Goal: Task Accomplishment & Management: Complete application form

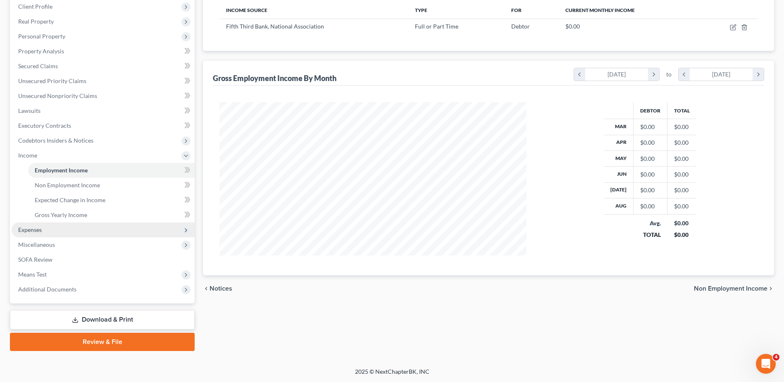
scroll to position [153, 323]
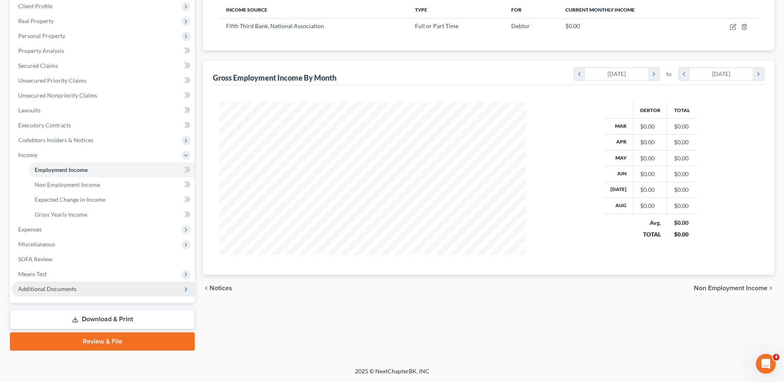
click at [47, 288] on span "Additional Documents" at bounding box center [47, 288] width 58 height 7
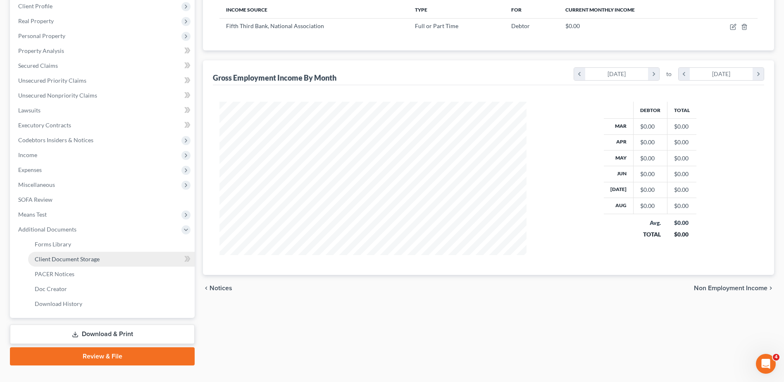
click at [65, 260] on span "Client Document Storage" at bounding box center [67, 258] width 65 height 7
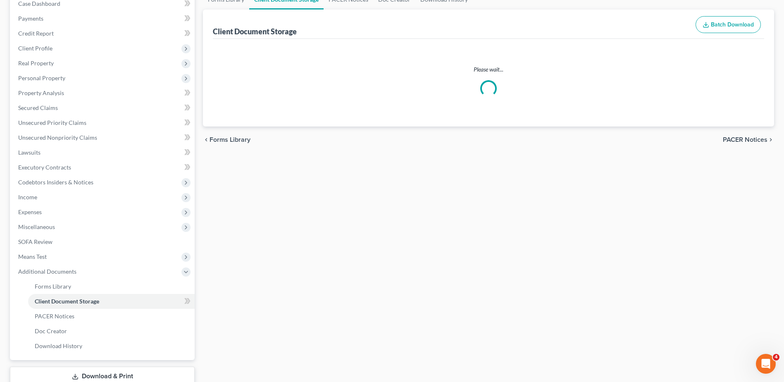
scroll to position [12, 0]
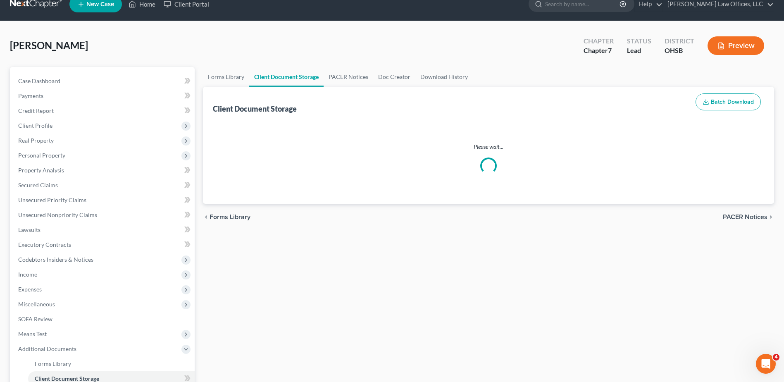
select select "7"
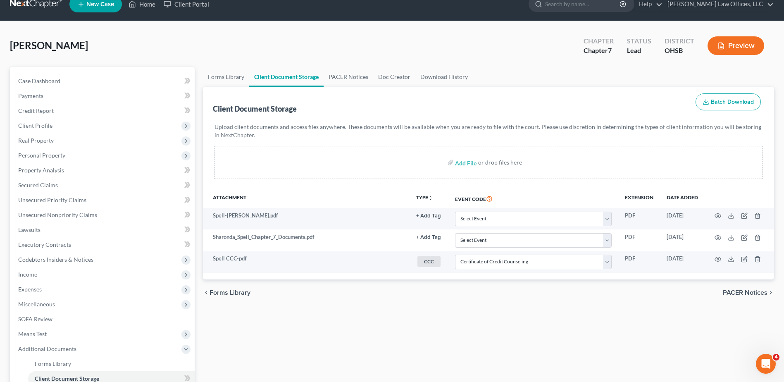
scroll to position [0, 0]
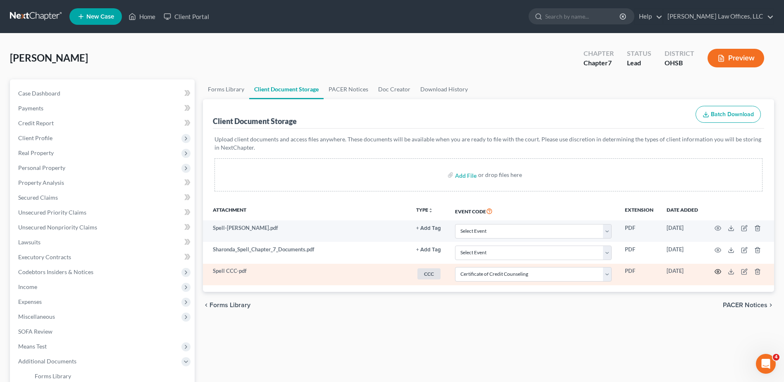
click at [719, 272] on icon "button" at bounding box center [717, 271] width 7 height 7
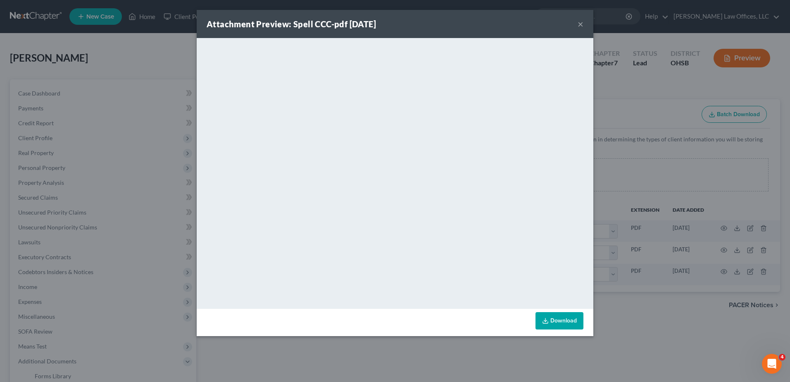
click at [580, 25] on button "×" at bounding box center [580, 24] width 6 height 10
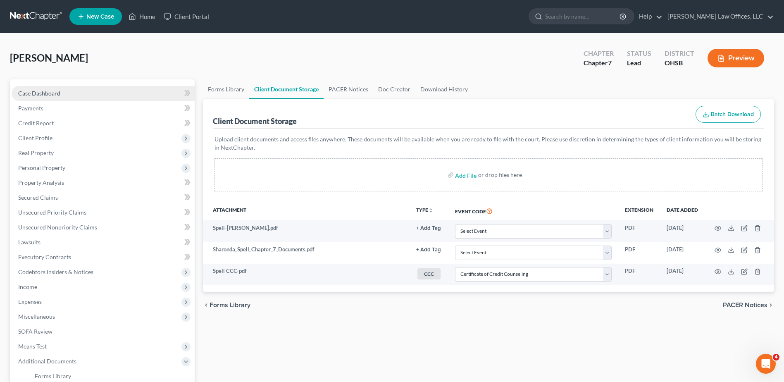
click at [31, 93] on span "Case Dashboard" at bounding box center [39, 93] width 42 height 7
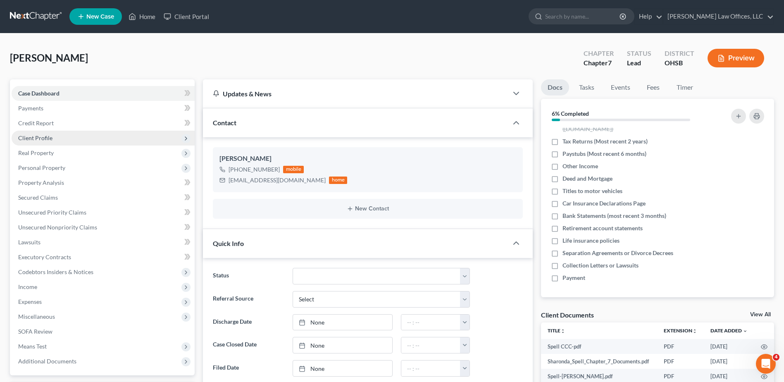
click at [34, 137] on span "Client Profile" at bounding box center [35, 137] width 34 height 7
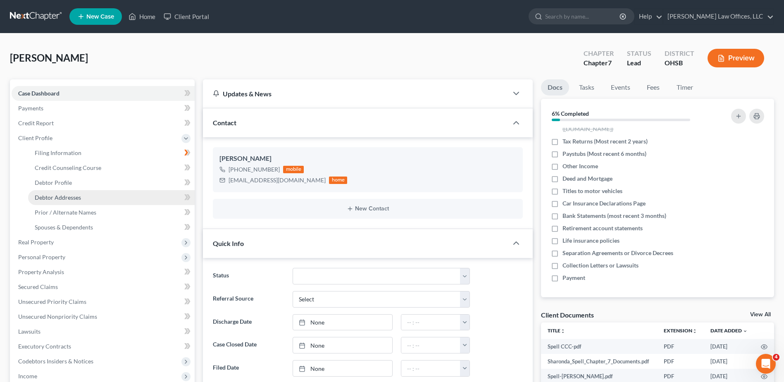
click at [52, 198] on span "Debtor Addresses" at bounding box center [58, 197] width 46 height 7
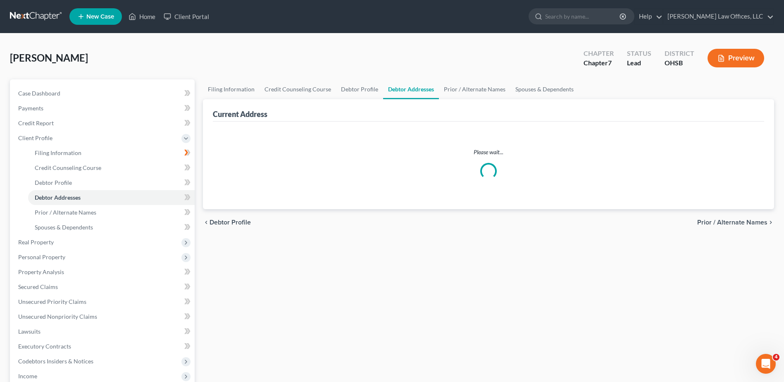
select select "0"
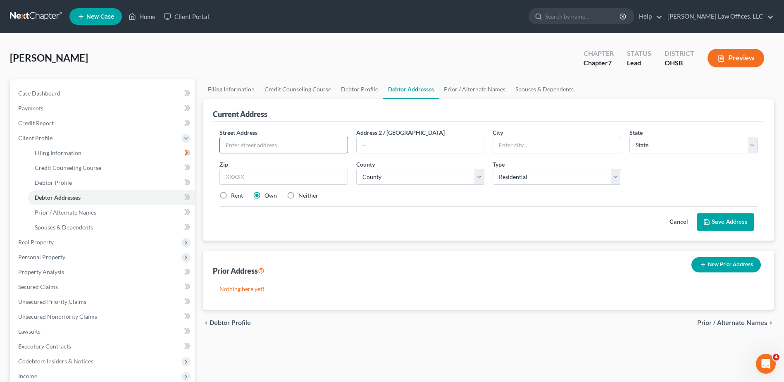
click at [254, 146] on input "text" at bounding box center [283, 145] width 127 height 16
type input "[STREET_ADDRESS]"
type input "45239"
type input "[GEOGRAPHIC_DATA]"
select select "36"
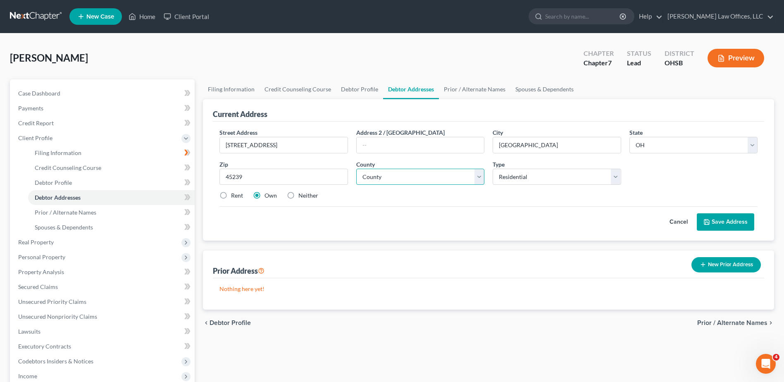
click at [384, 177] on select "County [GEOGRAPHIC_DATA] [GEOGRAPHIC_DATA] [GEOGRAPHIC_DATA] [GEOGRAPHIC_DATA] …" at bounding box center [420, 177] width 128 height 17
select select "30"
click at [384, 177] on select "County [GEOGRAPHIC_DATA] [GEOGRAPHIC_DATA] [GEOGRAPHIC_DATA] [GEOGRAPHIC_DATA] …" at bounding box center [420, 177] width 128 height 17
click at [718, 220] on button "Save Address" at bounding box center [724, 221] width 57 height 17
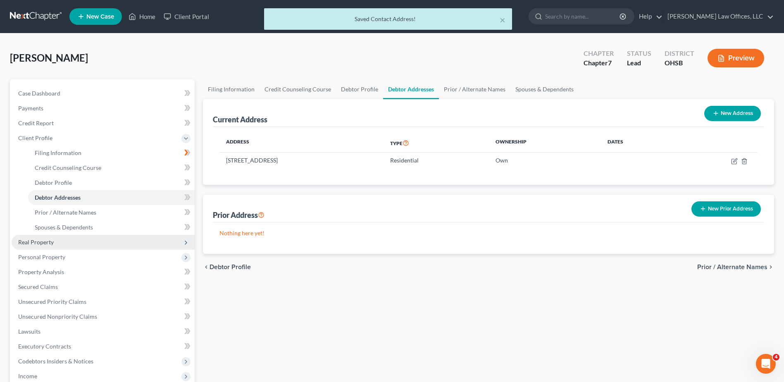
click at [45, 245] on span "Real Property" at bounding box center [36, 241] width 36 height 7
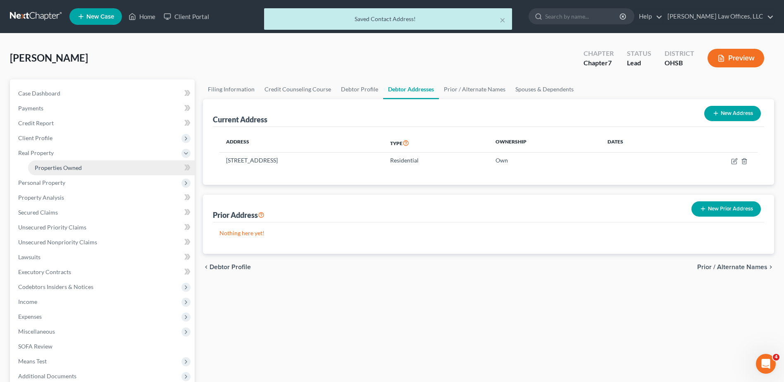
click at [51, 168] on span "Properties Owned" at bounding box center [58, 167] width 47 height 7
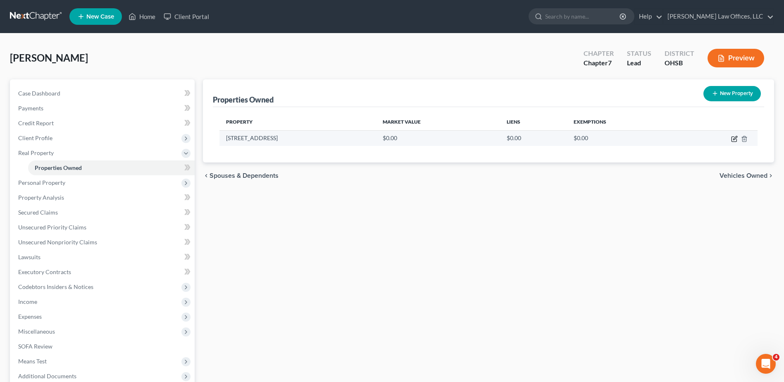
click at [732, 137] on icon "button" at bounding box center [733, 139] width 5 height 5
select select "36"
select select "30"
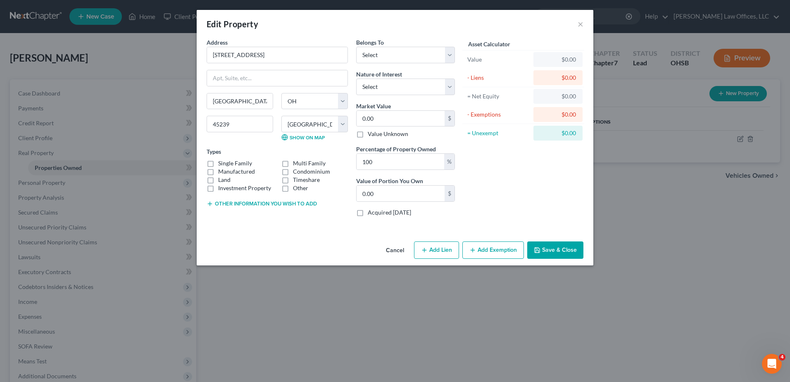
click at [218, 163] on label "Single Family" at bounding box center [235, 163] width 34 height 8
click at [221, 163] on input "Single Family" at bounding box center [223, 161] width 5 height 5
checkbox input "true"
click at [250, 202] on button "Other information you wish to add" at bounding box center [262, 203] width 110 height 7
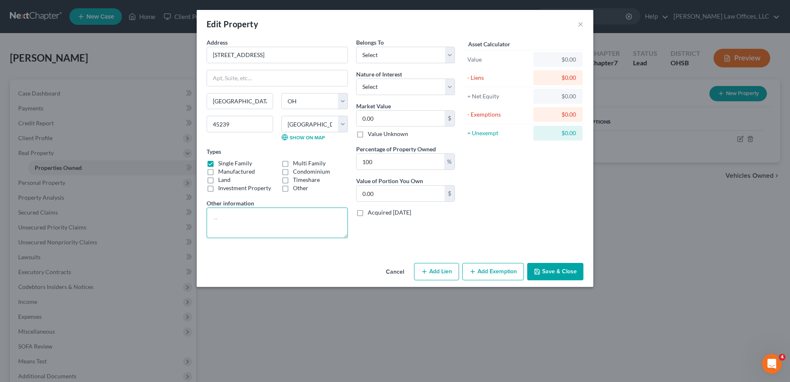
click at [239, 213] on textarea at bounding box center [277, 222] width 141 height 31
paste textarea "550-0010-0469-00"
type textarea "Parcel ID# 550-0010-0469-00 Debtor's Residence"
click at [382, 54] on select "Select Debtor 1 Only Debtor 2 Only Debtor 1 And Debtor 2 Only At Least One Of T…" at bounding box center [405, 55] width 99 height 17
select select "0"
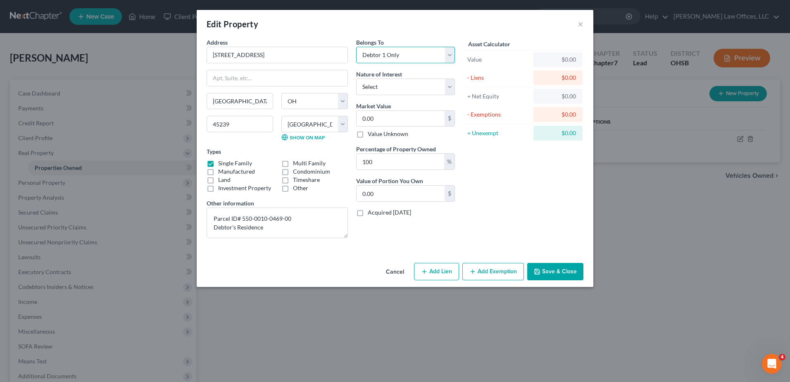
click at [356, 47] on select "Select Debtor 1 Only Debtor 2 Only Debtor 1 And Debtor 2 Only At Least One Of T…" at bounding box center [405, 55] width 99 height 17
click at [378, 87] on select "Select Fee Simple Joint Tenant Life Estate Equitable Interest Future Interest T…" at bounding box center [405, 86] width 99 height 17
select select "0"
click at [356, 78] on select "Select Fee Simple Joint Tenant Life Estate Equitable Interest Future Interest T…" at bounding box center [405, 86] width 99 height 17
type input "1"
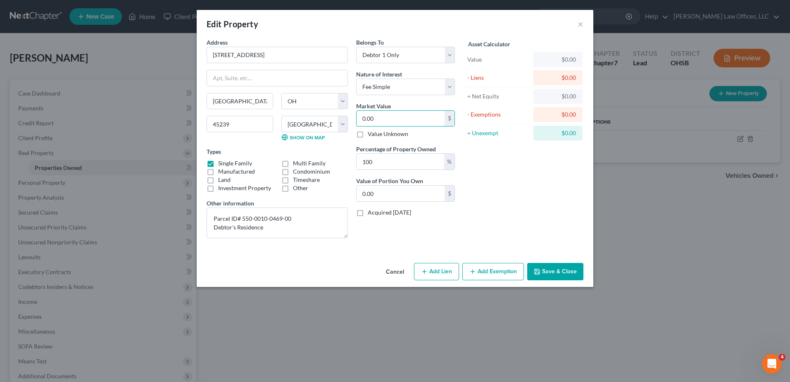
type input "1.00"
type input "18"
type input "18.00"
type input "180"
type input "180.00"
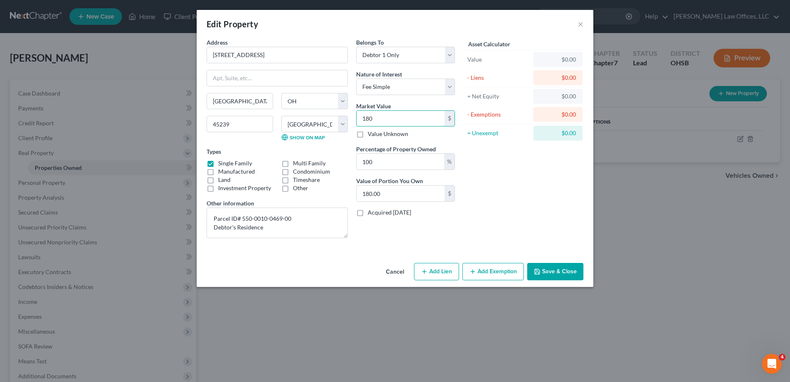
type input "1800"
type input "1,800.00"
type input "1,8000"
type input "18,000.00"
type input "18,0000"
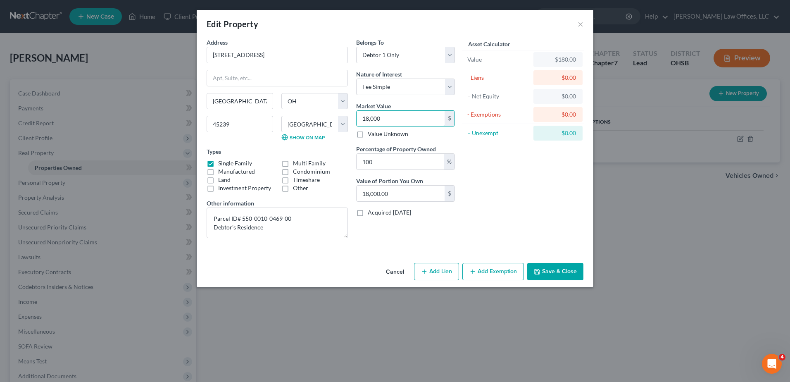
type input "180,000.00"
type input "180,000"
click at [483, 273] on button "Add Exemption" at bounding box center [493, 271] width 62 height 17
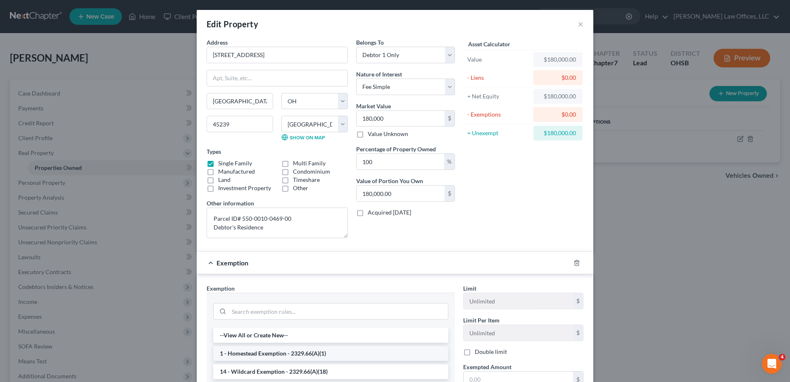
click at [252, 348] on li "1 - Homestead Exemption - 2329.66(A)(1)" at bounding box center [330, 353] width 235 height 15
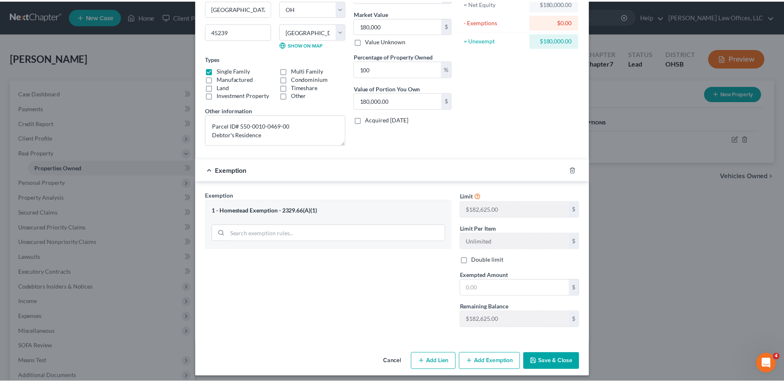
scroll to position [97, 0]
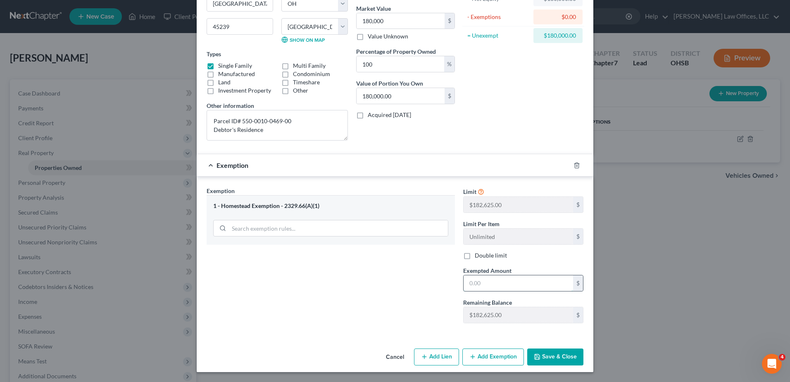
click at [479, 284] on input "text" at bounding box center [517, 283] width 109 height 16
type input "180,000"
click at [553, 356] on button "Save & Close" at bounding box center [555, 356] width 56 height 17
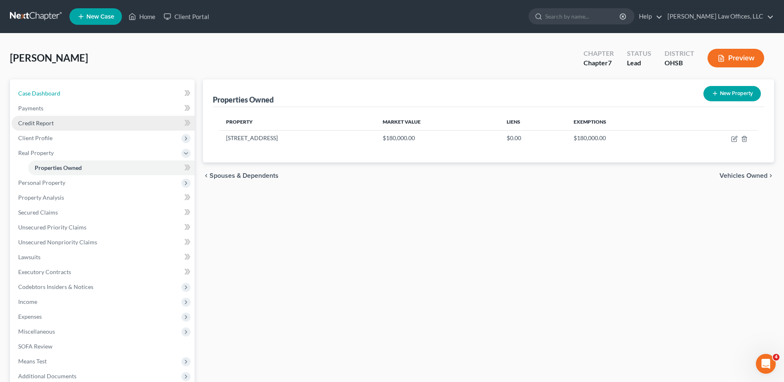
drag, startPoint x: 46, startPoint y: 97, endPoint x: 134, endPoint y: 122, distance: 91.8
click at [46, 97] on link "Case Dashboard" at bounding box center [103, 93] width 183 height 15
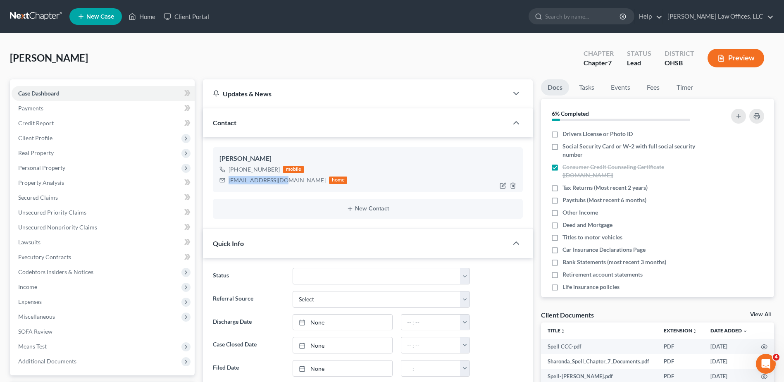
drag, startPoint x: 278, startPoint y: 181, endPoint x: 228, endPoint y: 181, distance: 50.0
click at [228, 181] on div "[EMAIL_ADDRESS][DOMAIN_NAME] home" at bounding box center [283, 180] width 128 height 11
copy div "[EMAIL_ADDRESS][DOMAIN_NAME]"
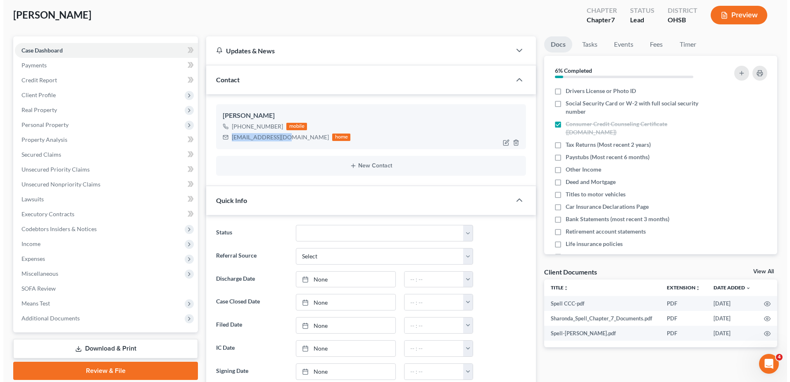
scroll to position [408, 0]
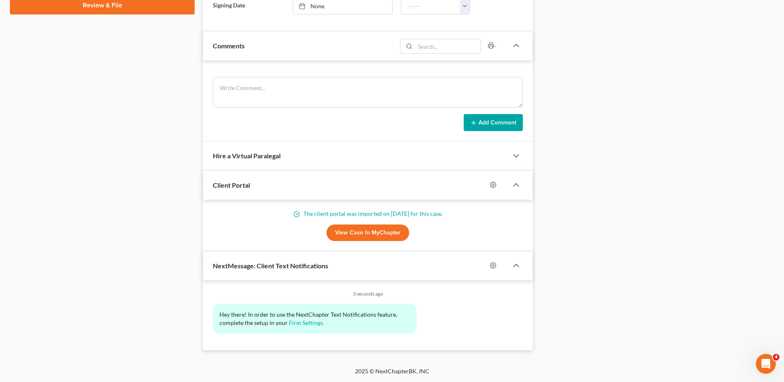
click at [366, 235] on link "View Case in MyChapter" at bounding box center [367, 232] width 83 height 17
click at [492, 184] on circle "button" at bounding box center [493, 185] width 2 height 2
select select "1"
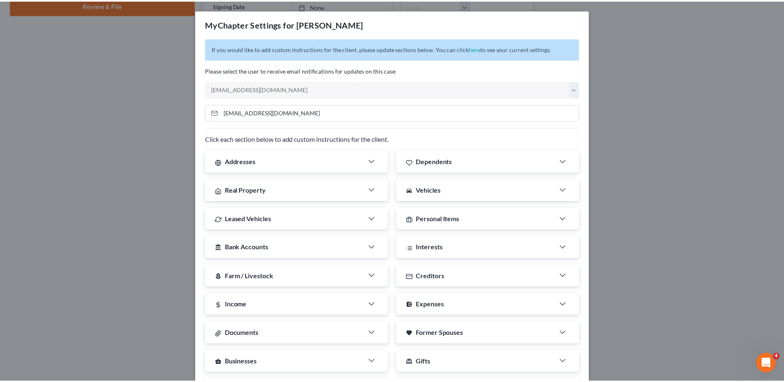
scroll to position [128, 0]
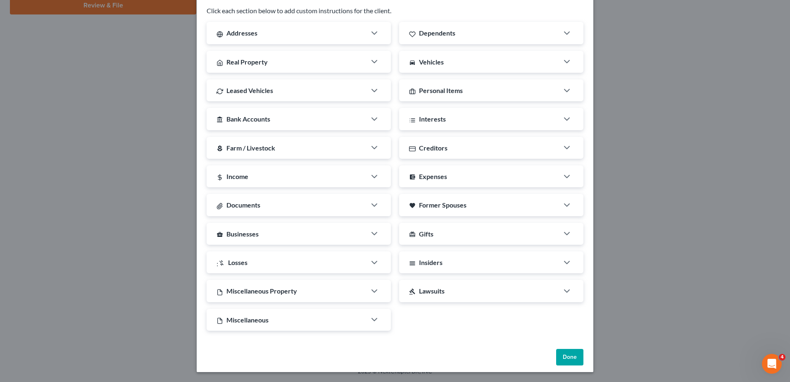
click at [559, 354] on button "Done" at bounding box center [569, 357] width 27 height 17
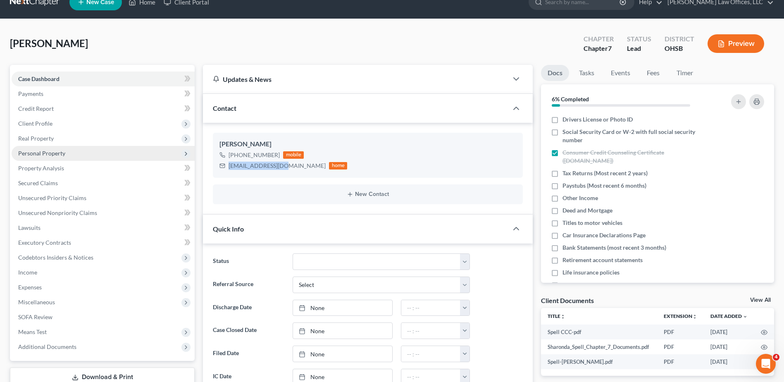
scroll to position [0, 0]
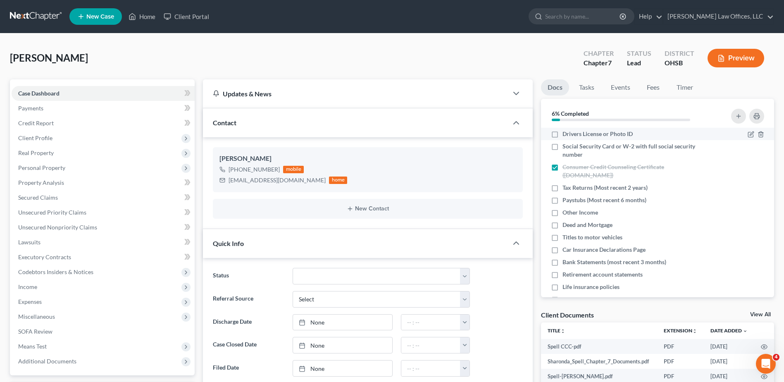
click at [562, 134] on label "Drivers License or Photo ID" at bounding box center [597, 134] width 70 height 8
click at [565, 134] on input "Drivers License or Photo ID" at bounding box center [567, 132] width 5 height 5
checkbox input "true"
click at [562, 146] on label "Social Security Card or W-2 with full social security number" at bounding box center [635, 150] width 146 height 17
click at [565, 146] on input "Social Security Card or W-2 with full social security number" at bounding box center [567, 144] width 5 height 5
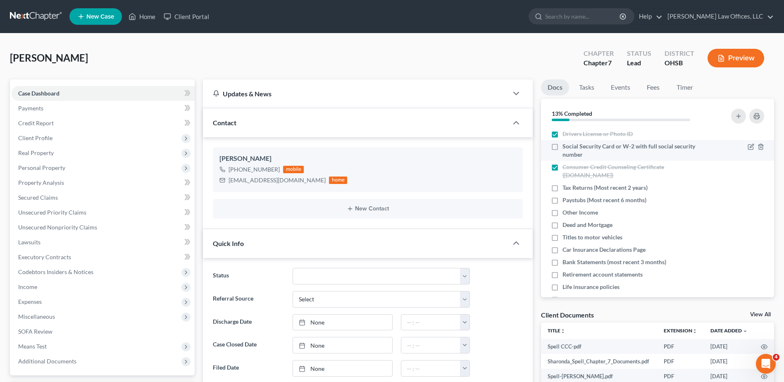
checkbox input "true"
click at [562, 185] on label "Tax Returns (Most recent 2 years)" at bounding box center [604, 187] width 85 height 8
click at [565, 185] on input "Tax Returns (Most recent 2 years)" at bounding box center [567, 185] width 5 height 5
checkbox input "true"
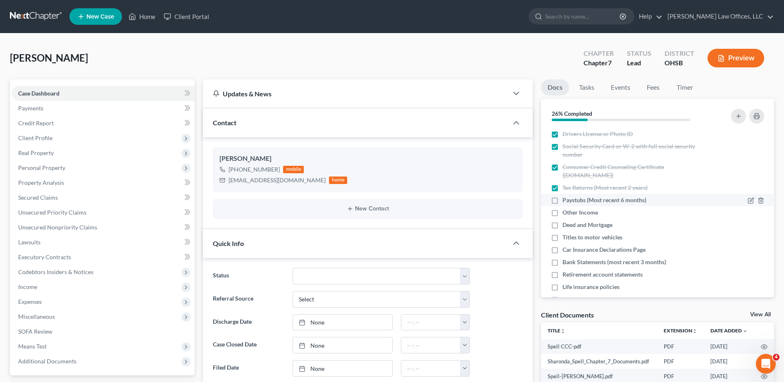
click at [562, 202] on label "Paystubs (Most recent 6 months)" at bounding box center [604, 200] width 84 height 8
click at [565, 201] on input "Paystubs (Most recent 6 months)" at bounding box center [567, 198] width 5 height 5
checkbox input "true"
click at [758, 211] on polyline "button" at bounding box center [760, 211] width 5 height 0
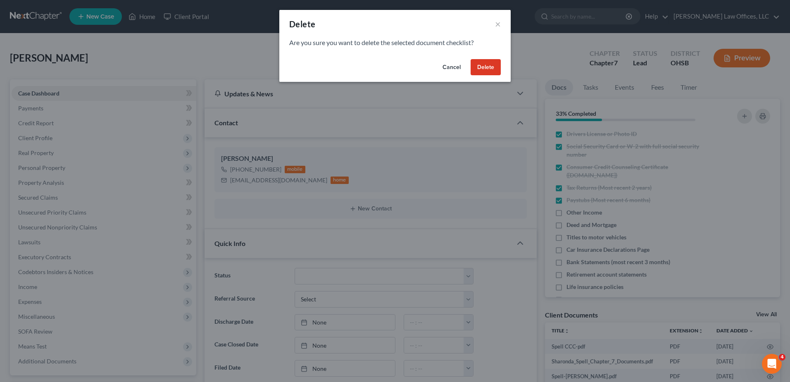
click at [485, 65] on button "Delete" at bounding box center [485, 67] width 30 height 17
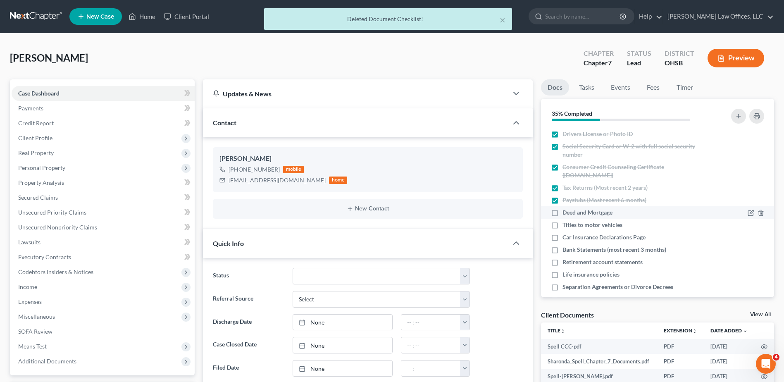
click at [562, 212] on label "Deed and Mortgage" at bounding box center [587, 212] width 50 height 8
click at [565, 212] on input "Deed and Mortgage" at bounding box center [567, 210] width 5 height 5
checkbox input "true"
click at [562, 226] on label "Titles to motor vehicles" at bounding box center [592, 225] width 60 height 8
click at [565, 226] on input "Titles to motor vehicles" at bounding box center [567, 223] width 5 height 5
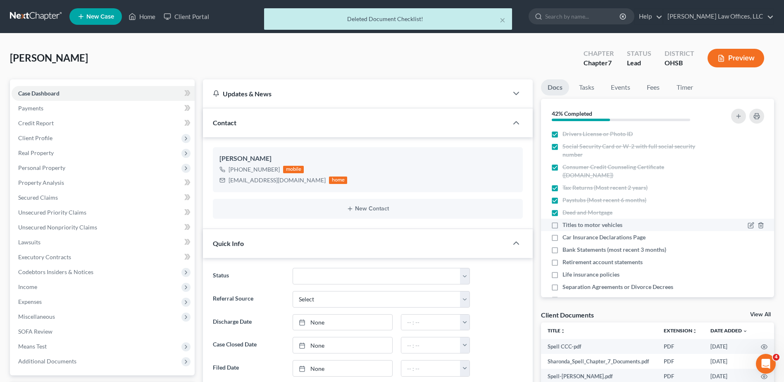
checkbox input "true"
click at [562, 238] on label "Car Insurance Declarations Page" at bounding box center [603, 237] width 83 height 8
click at [565, 238] on input "Car Insurance Declarations Page" at bounding box center [567, 235] width 5 height 5
checkbox input "true"
click at [749, 251] on icon "button" at bounding box center [751, 249] width 4 height 4
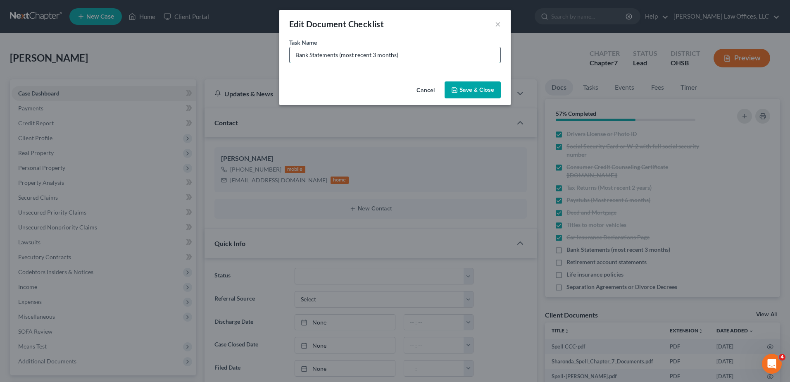
drag, startPoint x: 373, startPoint y: 55, endPoint x: 341, endPoint y: 55, distance: 31.8
click at [341, 55] on input "Bank Statements (most recent 3 months)" at bounding box center [395, 55] width 211 height 16
click at [379, 54] on input "Bank Statements (Need 3 months)" at bounding box center [395, 55] width 211 height 16
type input "Bank Statements (Need 3 months US Bank Ck 0348 and Sav 9107; PayPal)"
click at [477, 90] on button "Save & Close" at bounding box center [472, 89] width 56 height 17
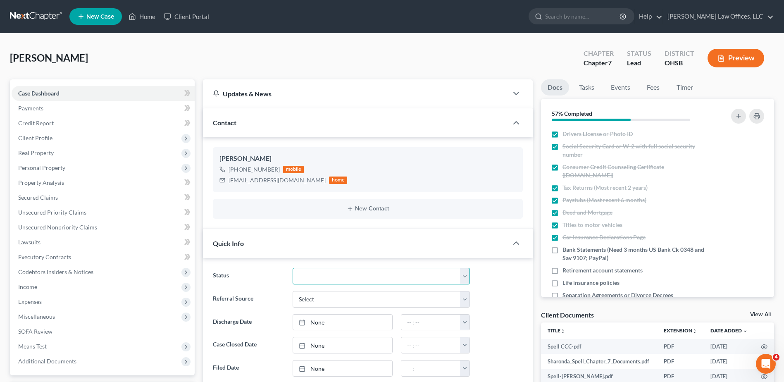
click at [316, 276] on select "Closed Discharged Dismissed Filed In Progress Lead Ready to File To Review" at bounding box center [380, 276] width 177 height 17
click at [303, 269] on select "Closed Discharged Dismissed Filed In Progress Lead Ready to File To Review" at bounding box center [380, 276] width 177 height 17
click at [312, 304] on select "Select Word Of Mouth Previous Clients Direct Mail Website Google Search Modern …" at bounding box center [380, 299] width 177 height 17
select select "1"
click at [292, 291] on select "Select Word Of Mouth Previous Clients Direct Mail Website Google Search Modern …" at bounding box center [380, 299] width 177 height 17
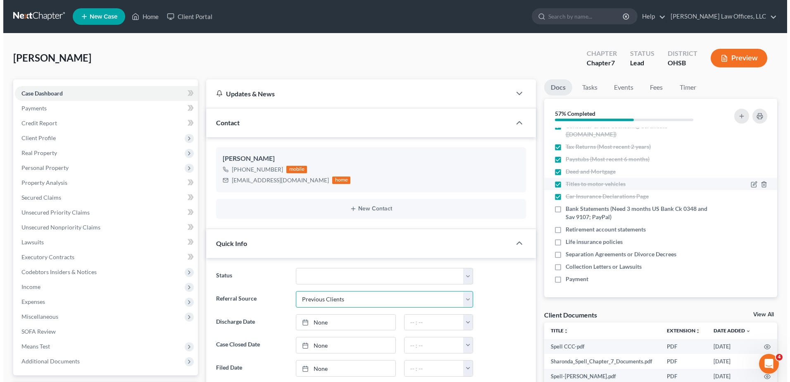
scroll to position [42, 0]
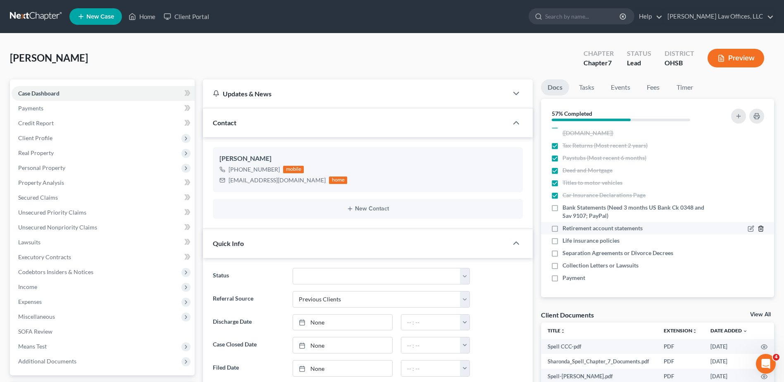
click at [758, 227] on polyline "button" at bounding box center [760, 227] width 5 height 0
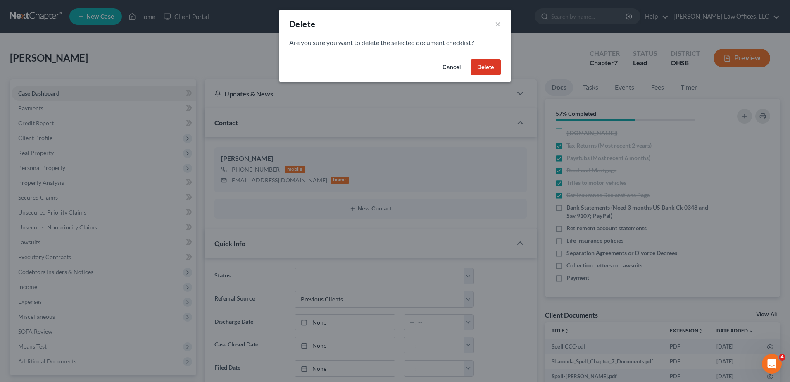
click at [480, 68] on button "Delete" at bounding box center [485, 67] width 30 height 17
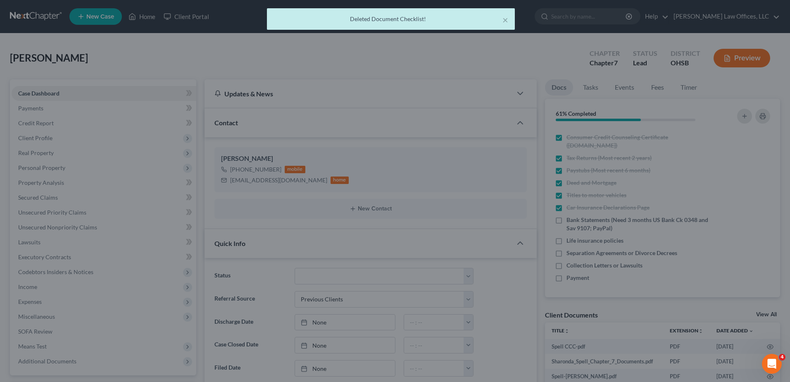
scroll to position [30, 0]
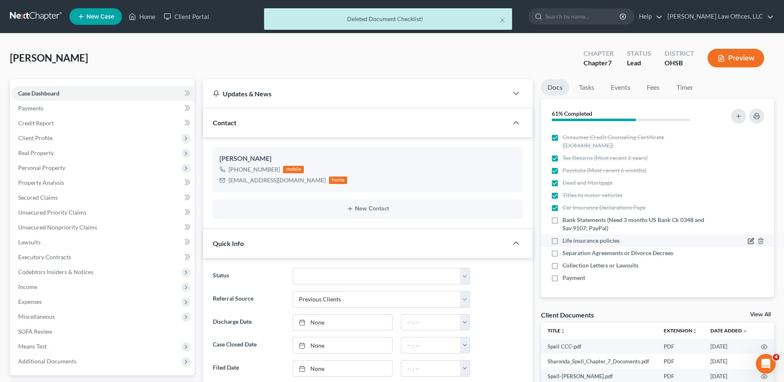
click at [749, 241] on icon "button" at bounding box center [751, 240] width 4 height 4
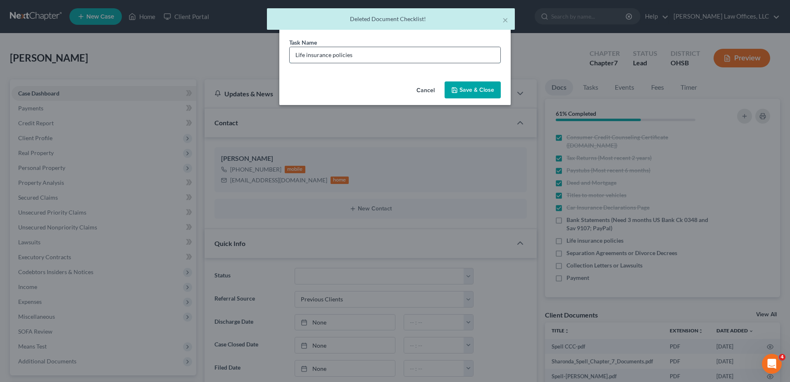
click at [366, 55] on input "Life insurance policies" at bounding box center [395, 55] width 211 height 16
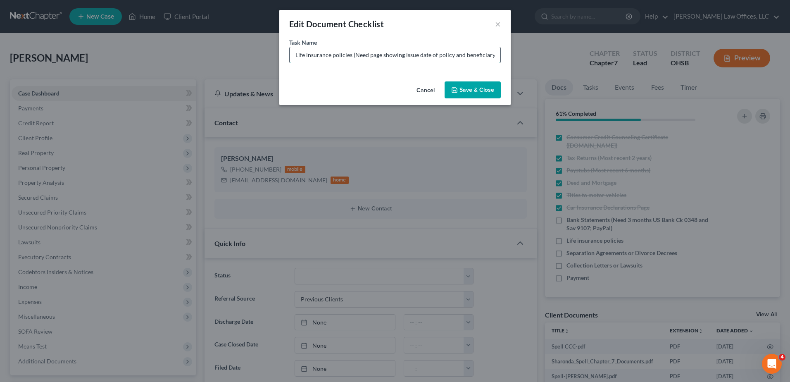
click at [380, 55] on input "Life insurance policies (Need page showing issue date of policy and beneficiary)" at bounding box center [395, 55] width 211 height 16
type input "Life insurance policies (Need pages showing issue date of policy and beneficiar…"
click at [472, 90] on button "Save & Close" at bounding box center [472, 89] width 56 height 17
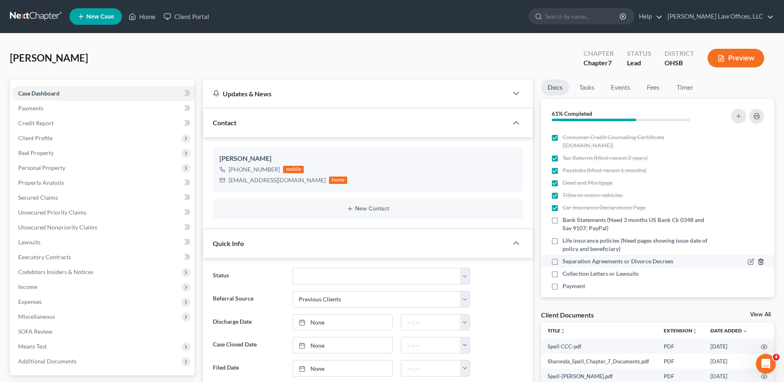
click at [758, 260] on polyline "button" at bounding box center [760, 260] width 5 height 0
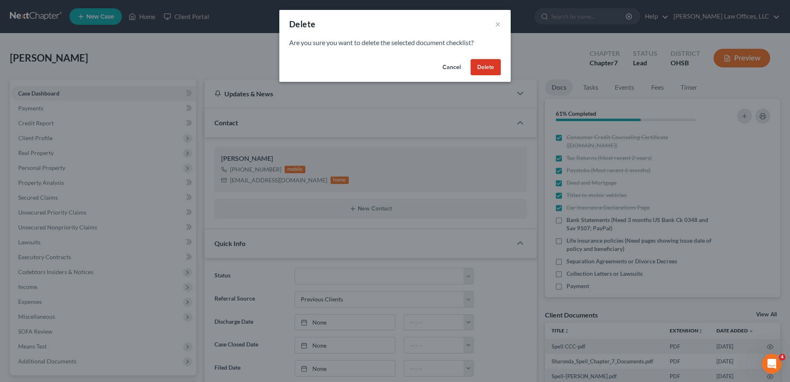
click at [490, 71] on button "Delete" at bounding box center [485, 67] width 30 height 17
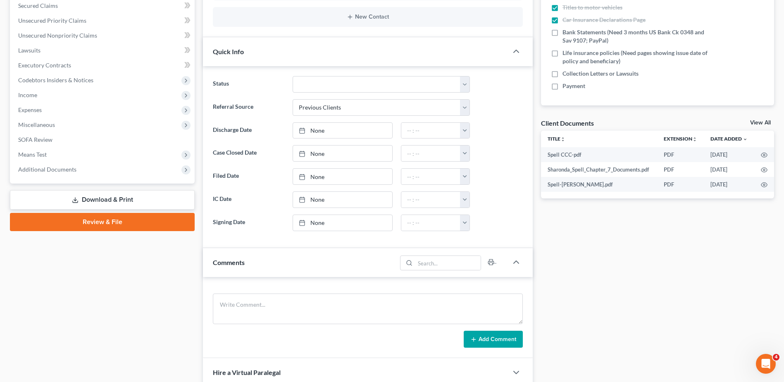
scroll to position [207, 0]
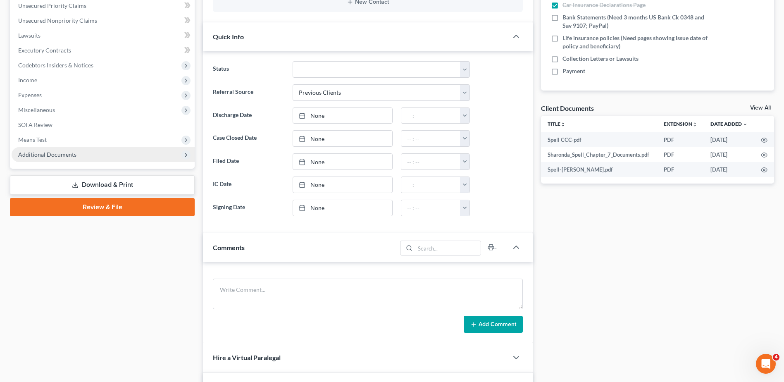
click at [51, 152] on span "Additional Documents" at bounding box center [47, 154] width 58 height 7
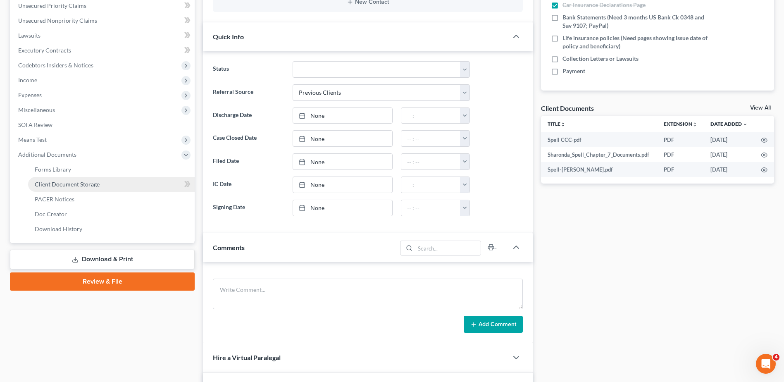
click at [52, 182] on span "Client Document Storage" at bounding box center [67, 184] width 65 height 7
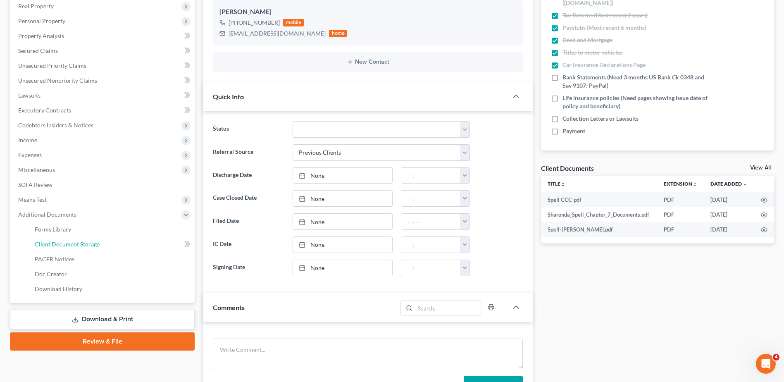
select select "7"
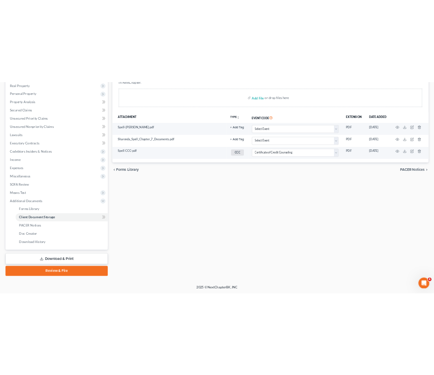
scroll to position [0, 0]
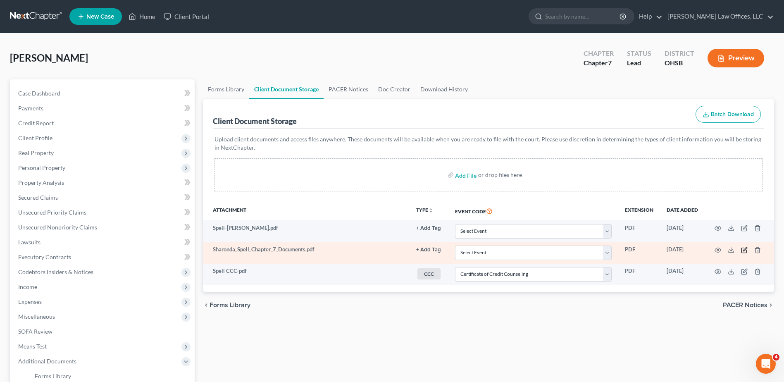
click at [743, 250] on icon "button" at bounding box center [745, 249] width 4 height 4
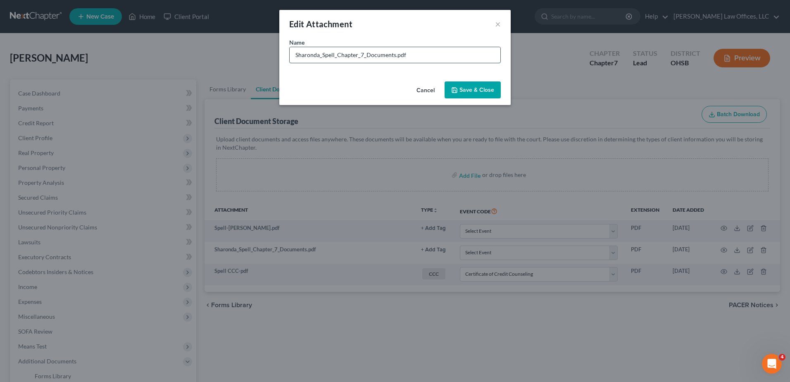
drag, startPoint x: 394, startPoint y: 55, endPoint x: 289, endPoint y: 55, distance: 104.5
click at [289, 55] on div "Sharonda_Spell_Chapter_7_Documents.pdf" at bounding box center [394, 55] width 211 height 17
type input "ALL Documents.pdf"
click at [463, 86] on span "Save & Close" at bounding box center [476, 89] width 35 height 7
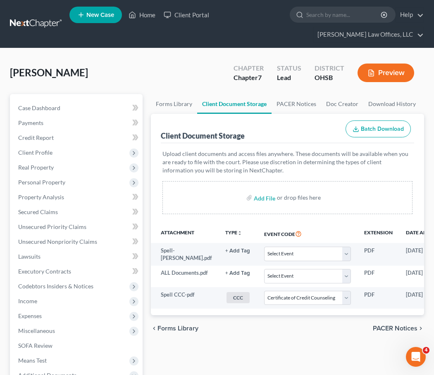
select select "7"
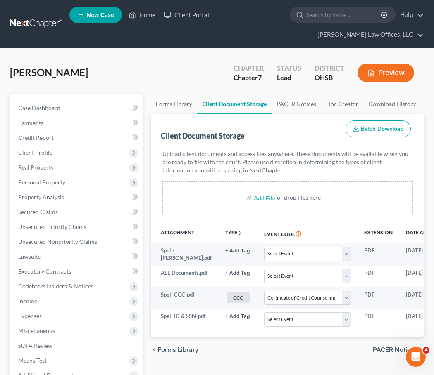
select select "7"
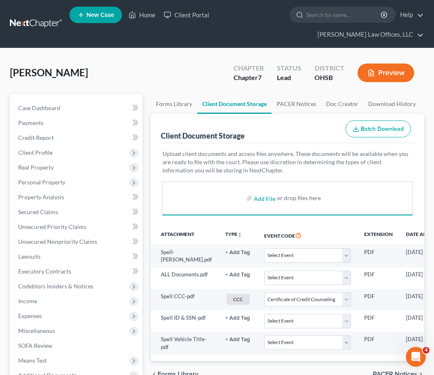
select select "7"
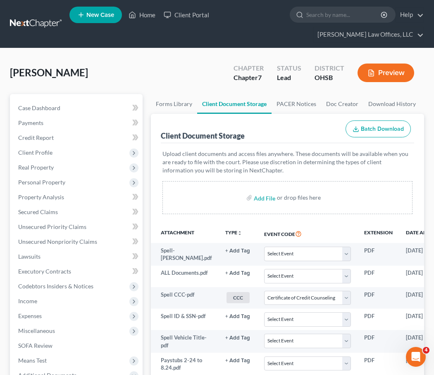
select select "7"
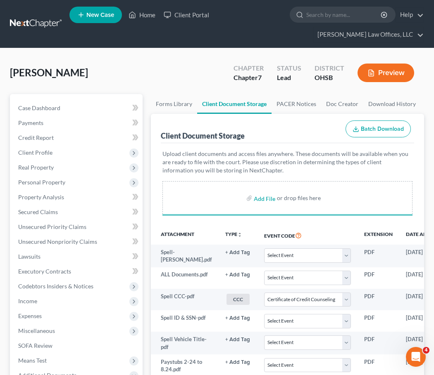
select select "7"
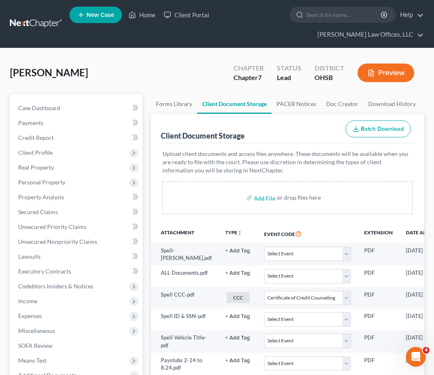
select select "7"
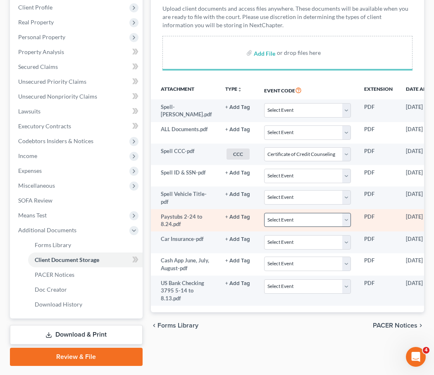
scroll to position [168, 0]
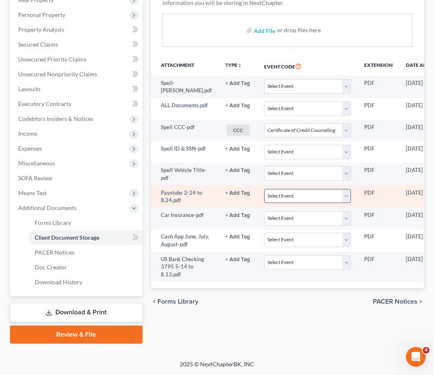
select select "7"
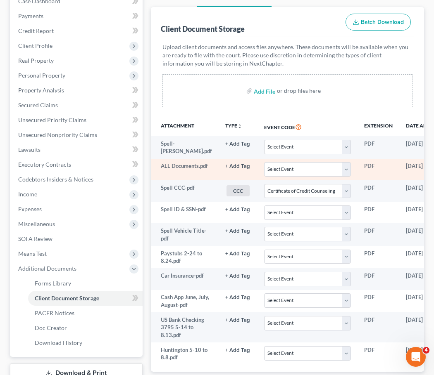
scroll to position [0, 0]
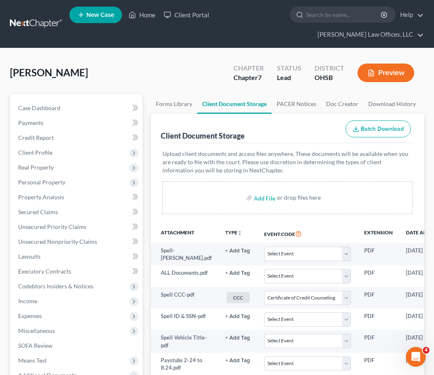
select select "7"
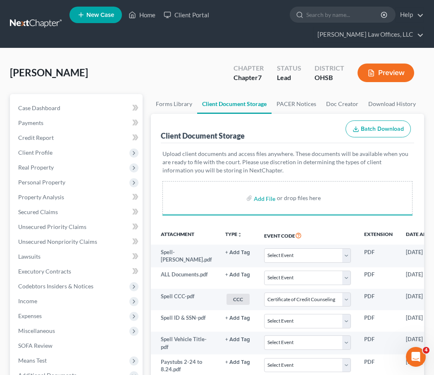
select select "7"
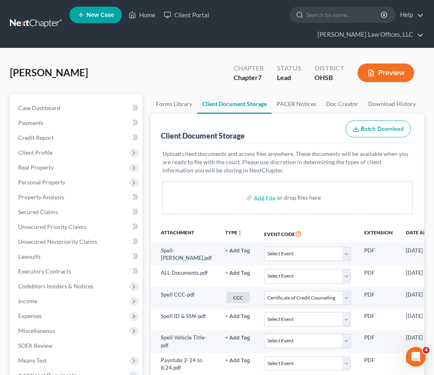
select select "7"
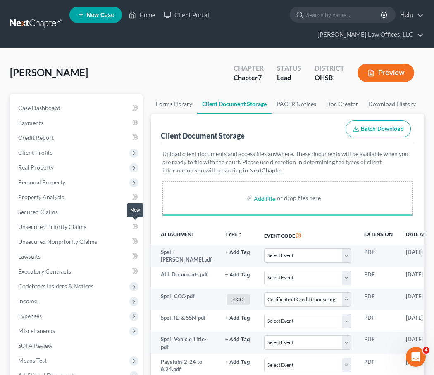
select select "7"
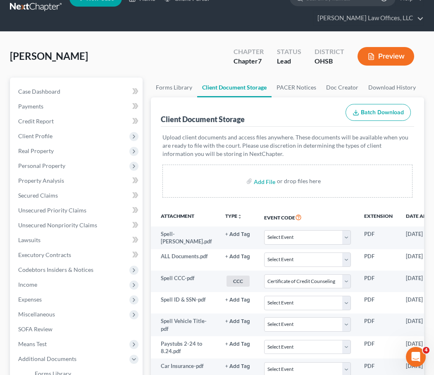
select select "7"
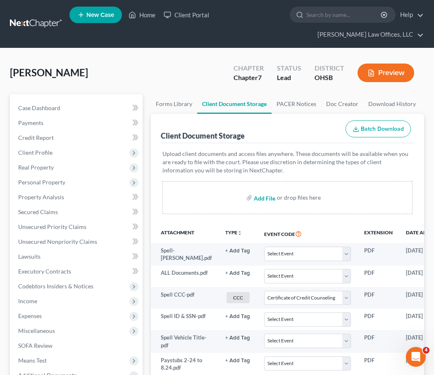
select select "7"
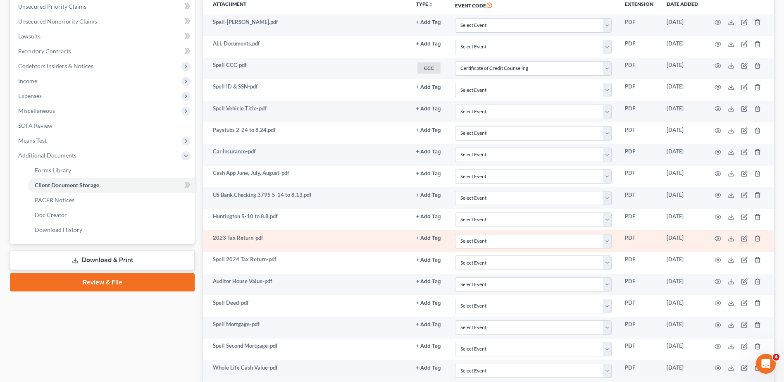
scroll to position [187, 0]
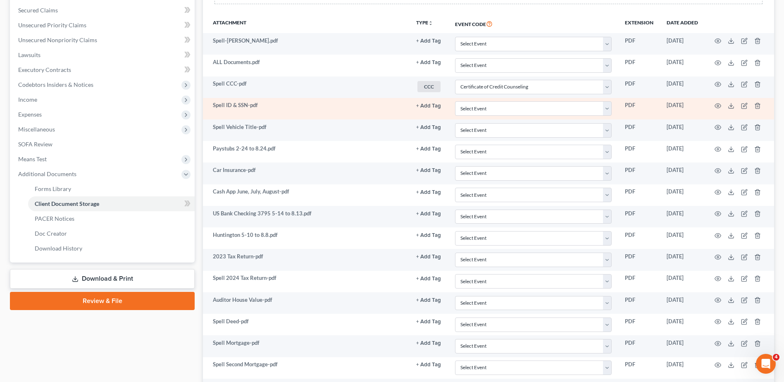
click at [426, 107] on button "+ Add Tag" at bounding box center [428, 105] width 25 height 5
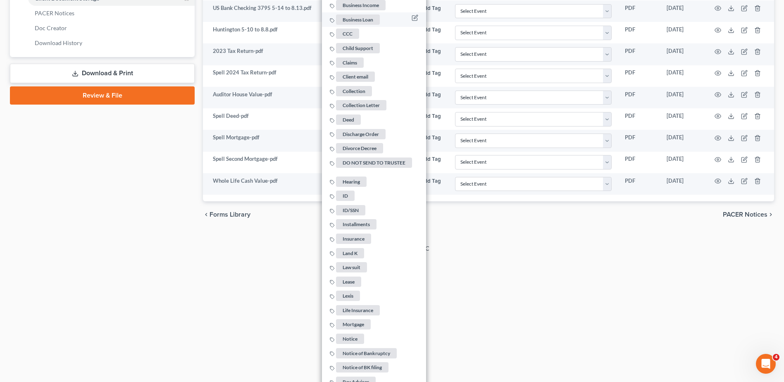
scroll to position [394, 0]
click at [356, 206] on span "ID/SSN" at bounding box center [350, 209] width 29 height 10
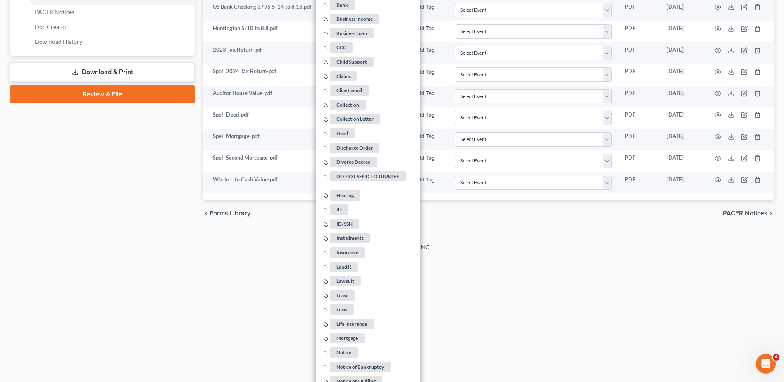
click at [175, 256] on div "2025 © NextChapterBK, INC" at bounding box center [392, 250] width 471 height 15
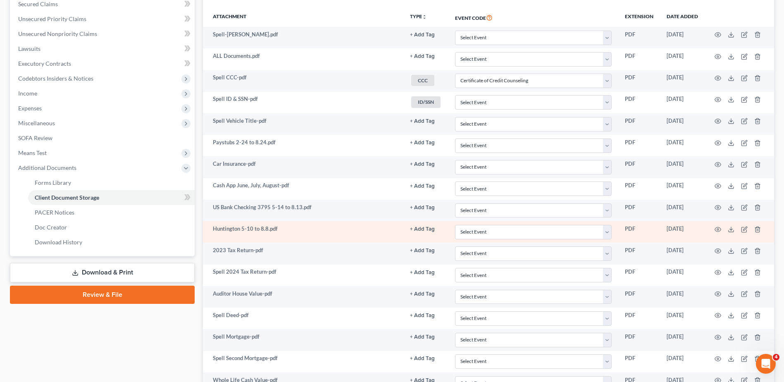
scroll to position [187, 0]
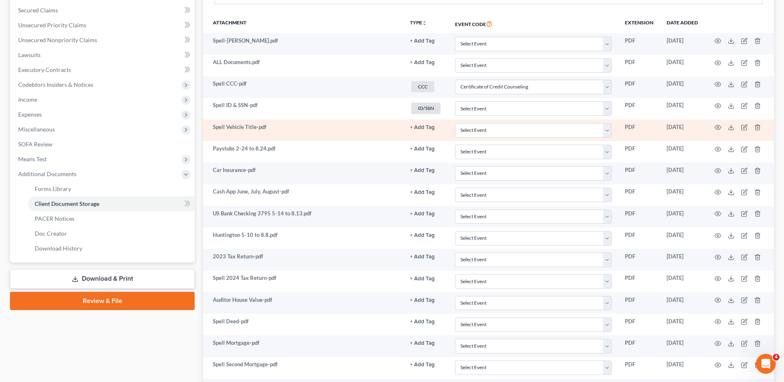
click at [421, 127] on button "+ Add Tag" at bounding box center [422, 127] width 25 height 5
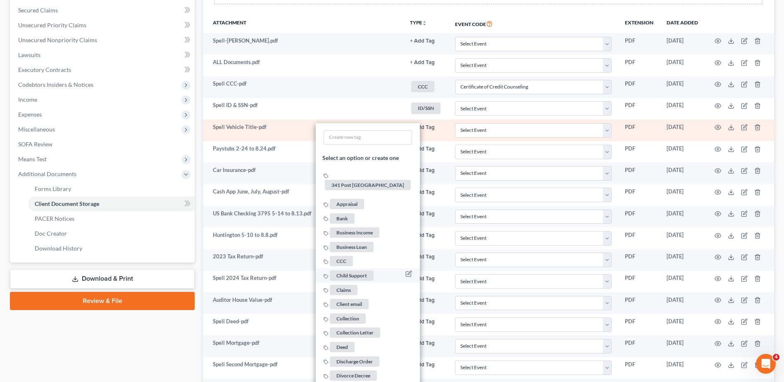
scroll to position [649, 0]
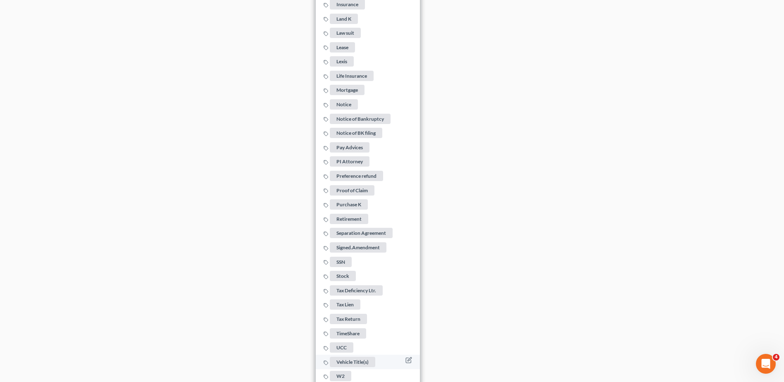
click at [351, 356] on span "Vehicle Title(s)" at bounding box center [352, 361] width 45 height 10
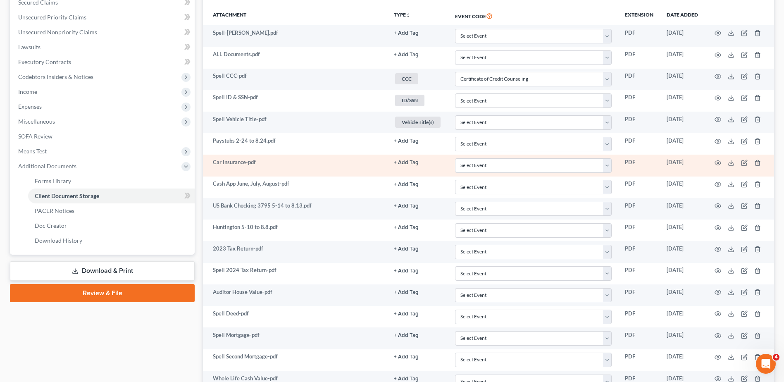
scroll to position [187, 0]
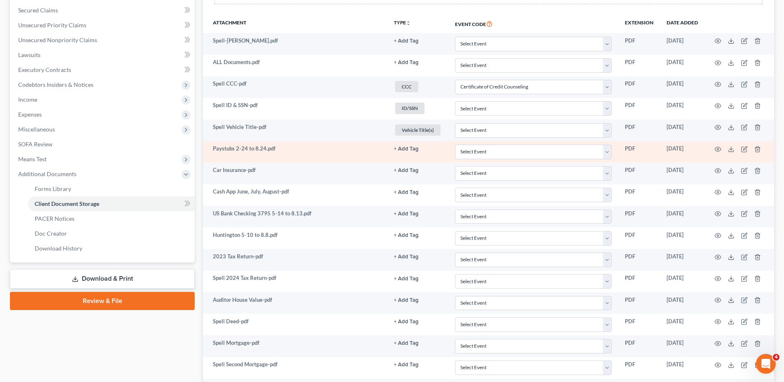
click at [407, 150] on button "+ Add Tag" at bounding box center [406, 148] width 25 height 5
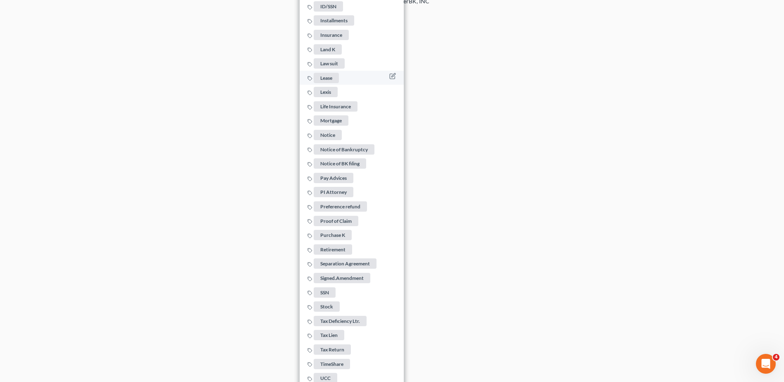
scroll to position [641, 0]
click at [340, 173] on span "Pay Advices" at bounding box center [334, 176] width 40 height 10
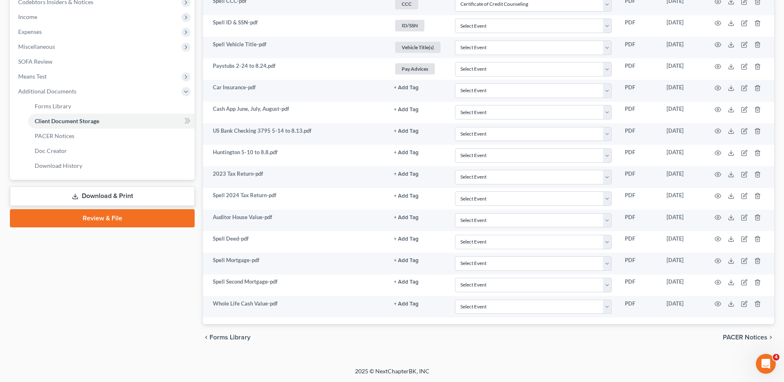
scroll to position [270, 0]
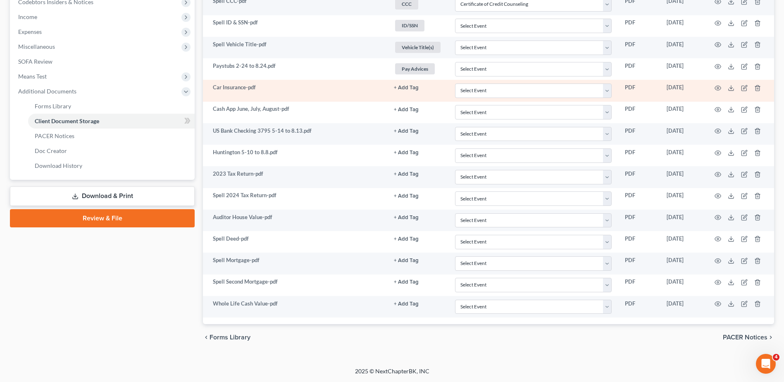
click at [409, 86] on button "+ Add Tag" at bounding box center [406, 87] width 25 height 5
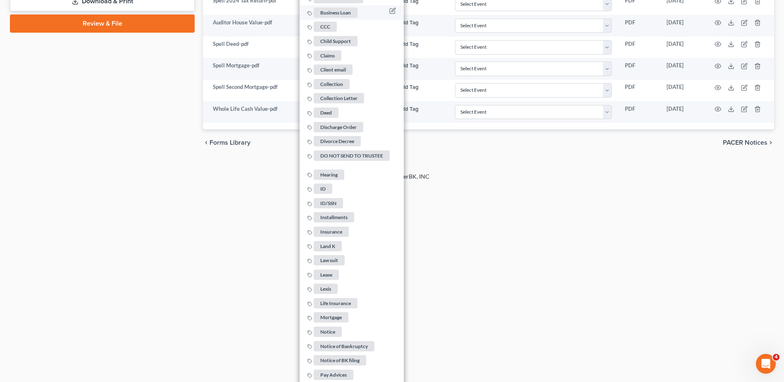
scroll to position [476, 0]
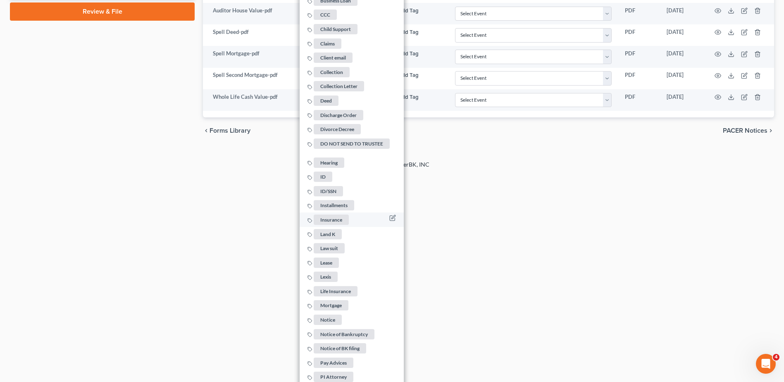
click at [335, 214] on span "Insurance" at bounding box center [331, 219] width 35 height 10
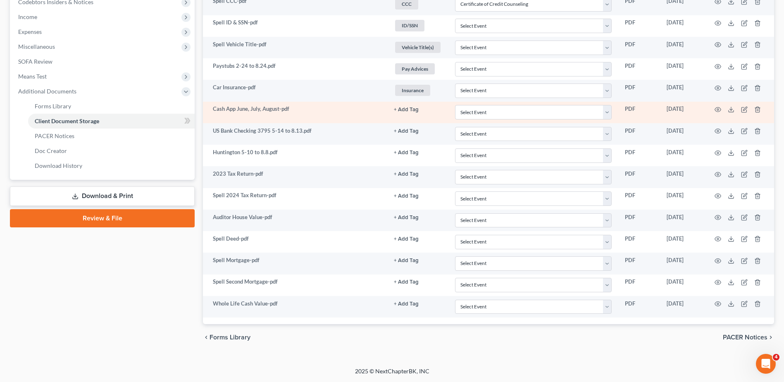
click at [401, 110] on button "+ Add Tag" at bounding box center [406, 109] width 25 height 5
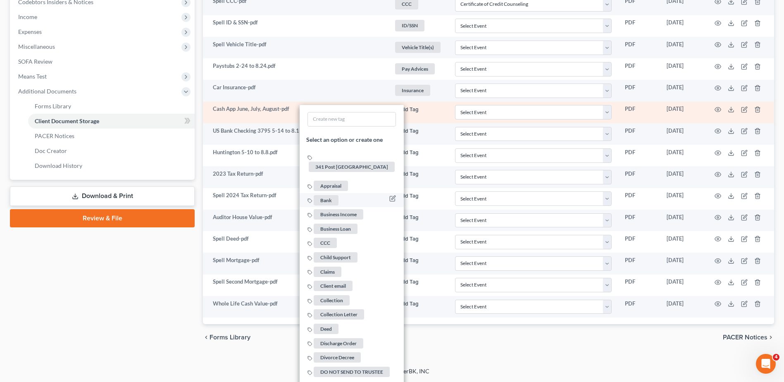
click at [331, 195] on span "Bank" at bounding box center [326, 200] width 25 height 10
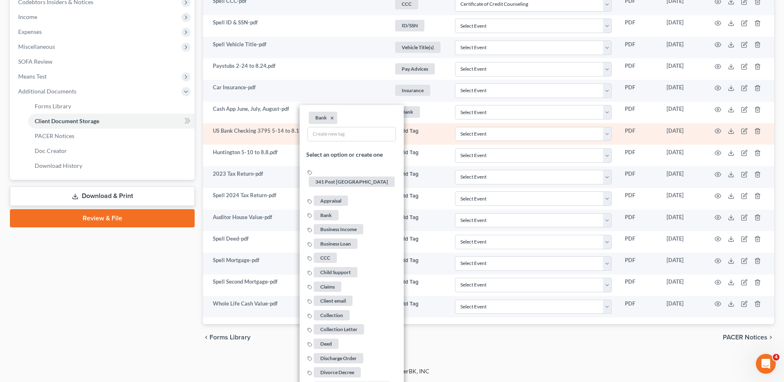
click at [402, 128] on button "+ Add Tag" at bounding box center [406, 130] width 25 height 5
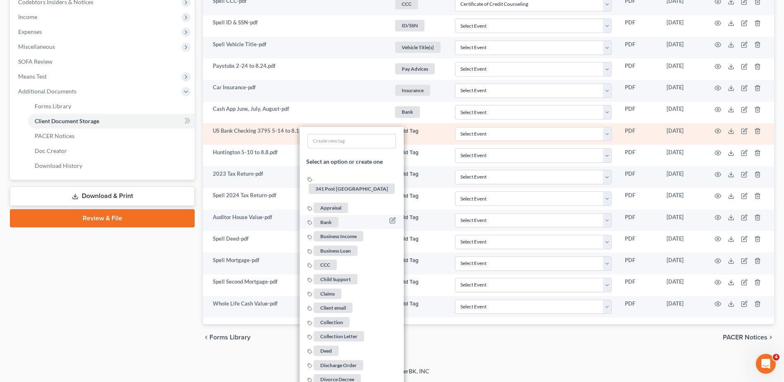
click at [327, 216] on span "Bank" at bounding box center [326, 221] width 25 height 10
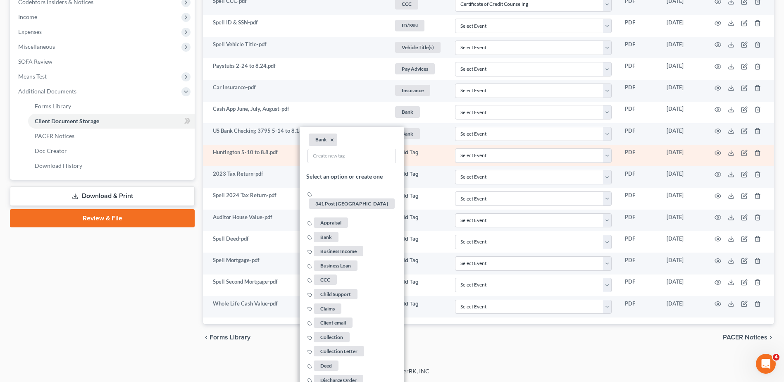
click at [410, 152] on button "+ Add Tag" at bounding box center [406, 152] width 25 height 5
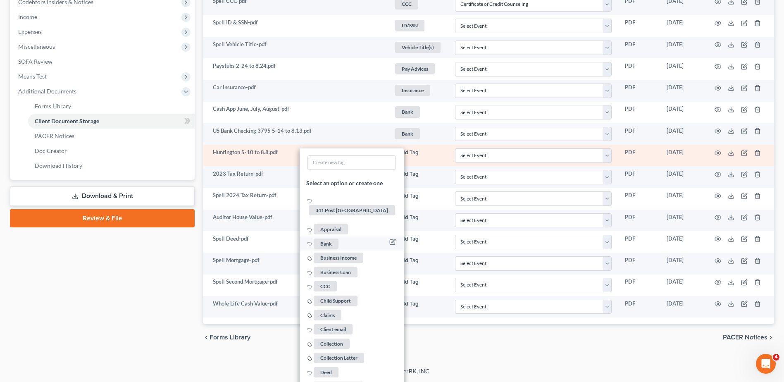
click at [326, 238] on span "Bank" at bounding box center [326, 243] width 25 height 10
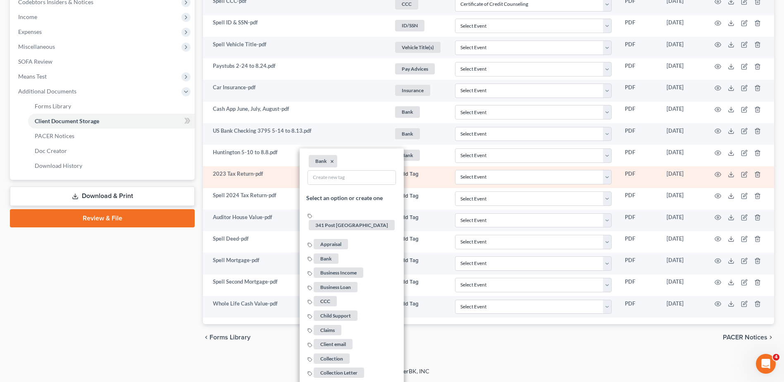
click at [409, 173] on button "+ Add Tag" at bounding box center [406, 173] width 25 height 5
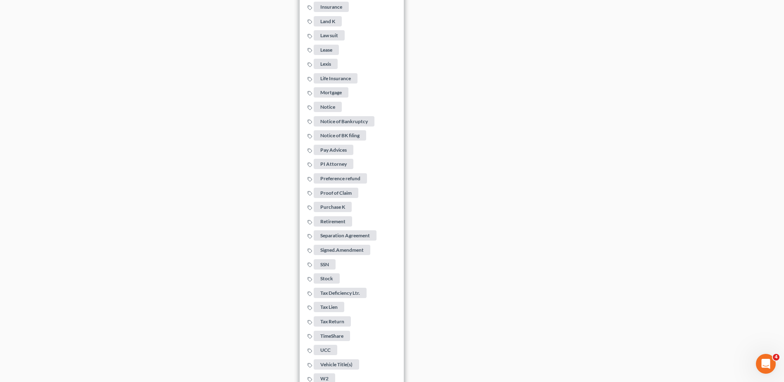
scroll to position [778, 0]
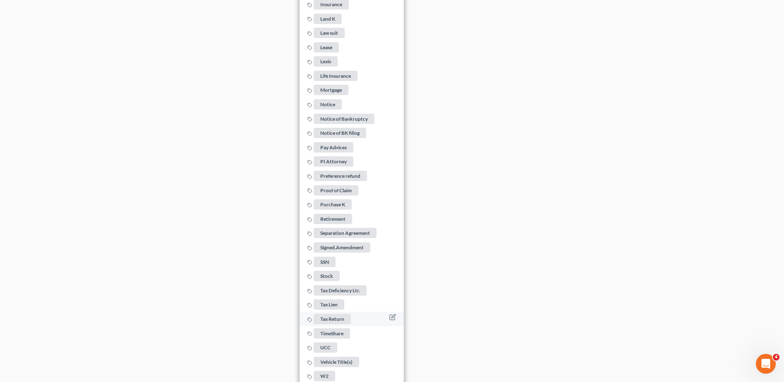
click at [329, 314] on span "Tax Return" at bounding box center [332, 319] width 37 height 10
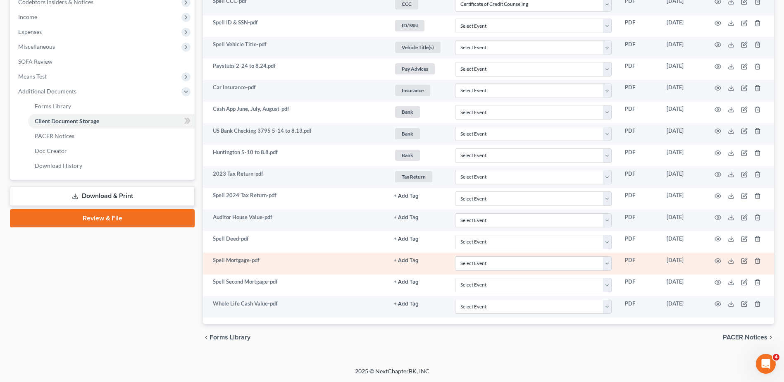
scroll to position [270, 0]
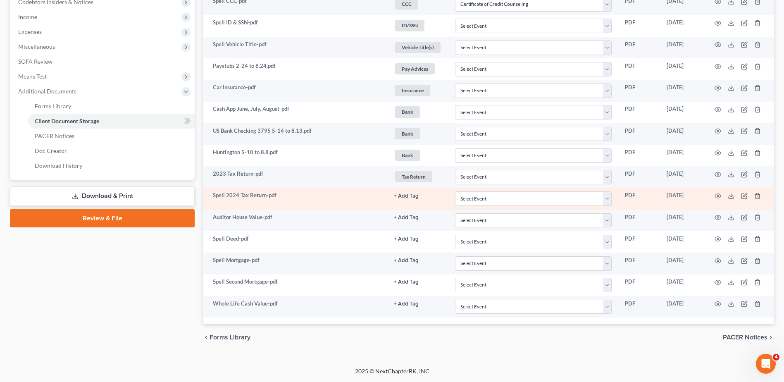
click at [406, 193] on button "+ Add Tag" at bounding box center [406, 195] width 25 height 5
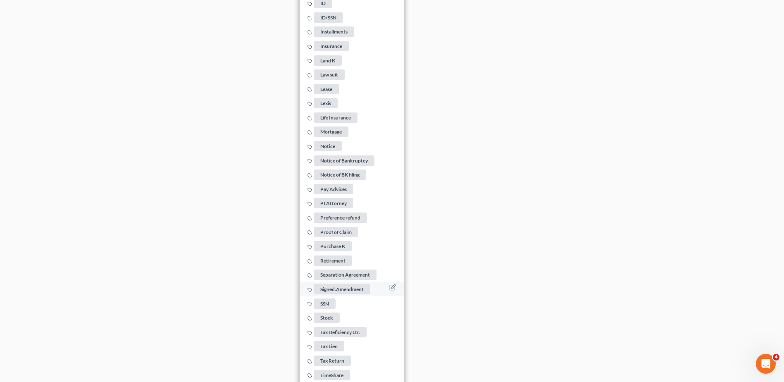
scroll to position [799, 0]
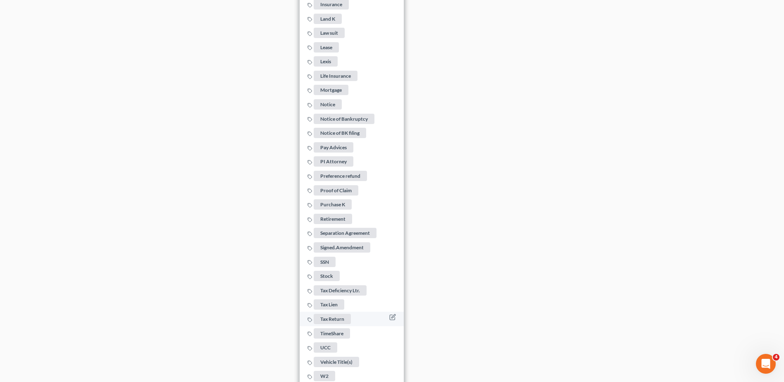
click at [326, 314] on span "Tax Return" at bounding box center [332, 319] width 37 height 10
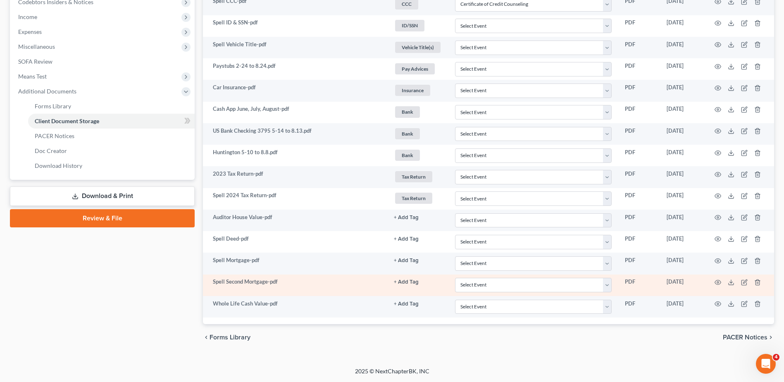
scroll to position [270, 0]
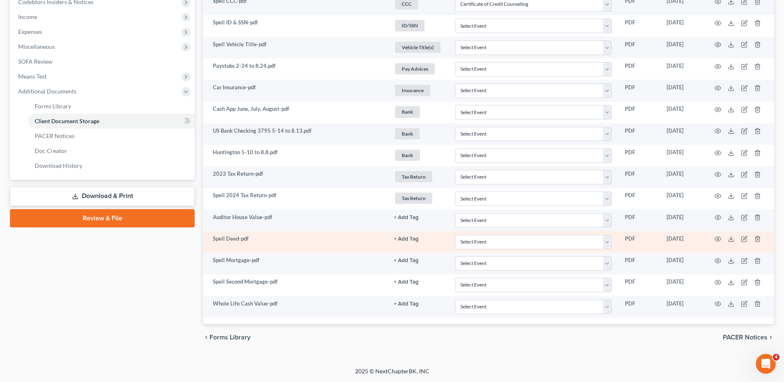
click at [402, 239] on button "+ Add Tag" at bounding box center [406, 238] width 25 height 5
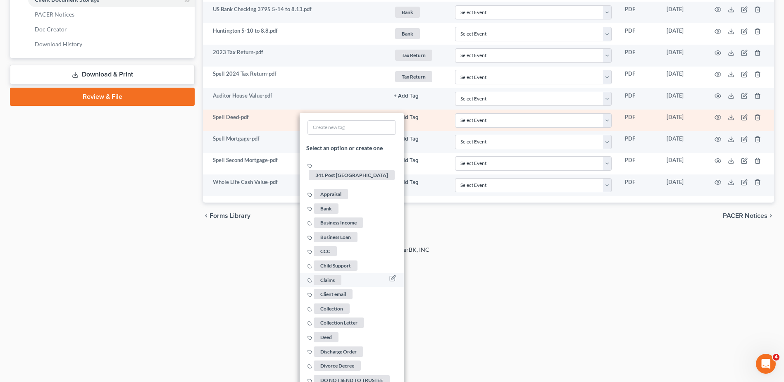
scroll to position [394, 0]
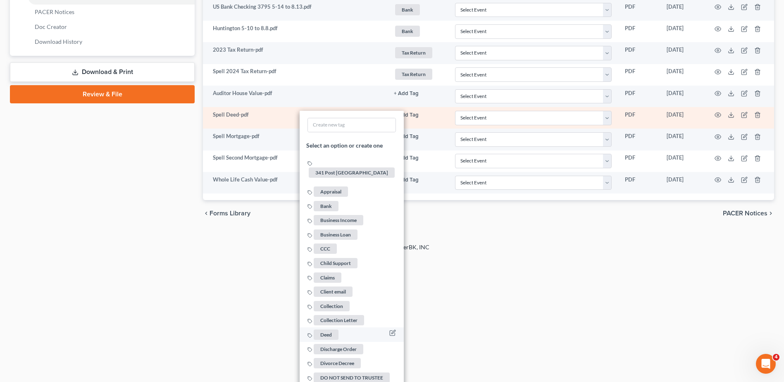
click at [321, 329] on span "Deed" at bounding box center [326, 334] width 25 height 10
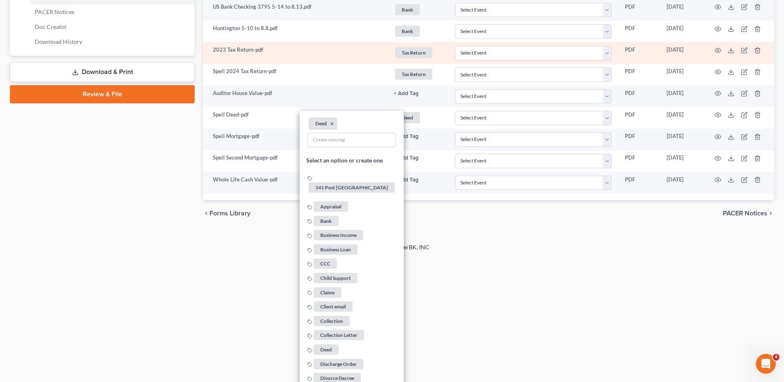
scroll to position [270, 0]
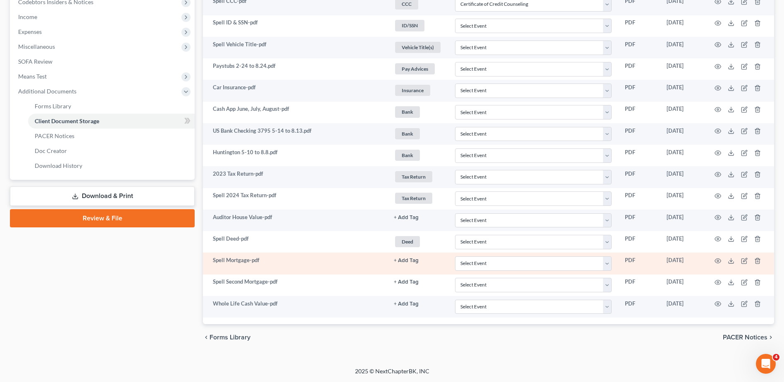
click at [401, 260] on button "+ Add Tag" at bounding box center [406, 260] width 25 height 5
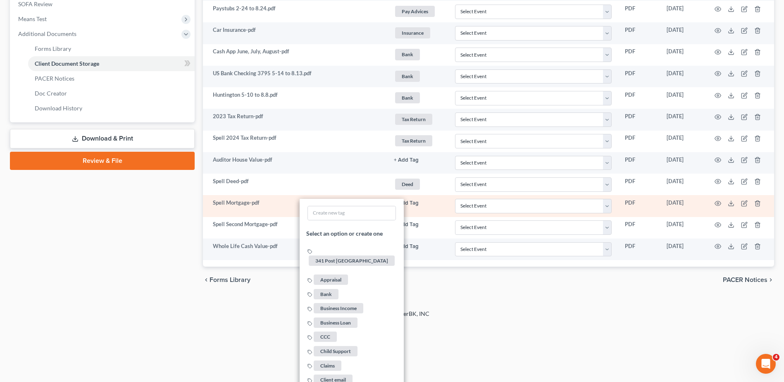
scroll to position [641, 0]
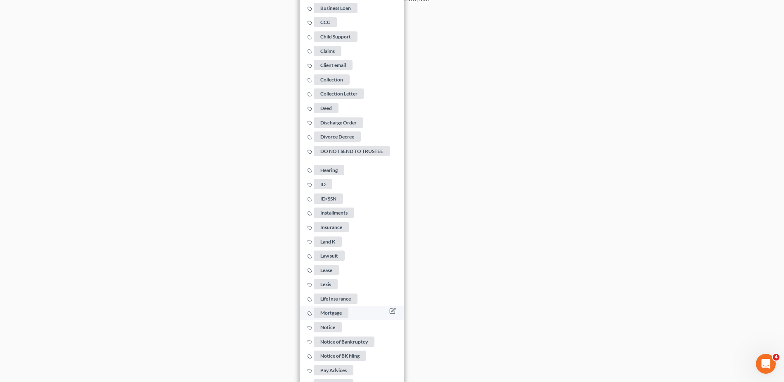
click at [332, 308] on span "Mortgage" at bounding box center [331, 313] width 35 height 10
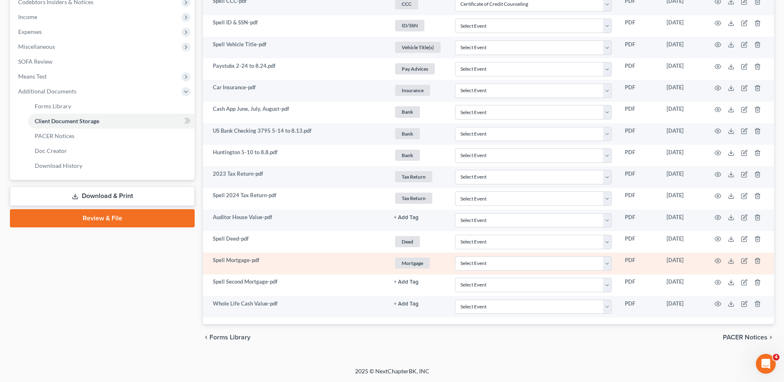
scroll to position [270, 0]
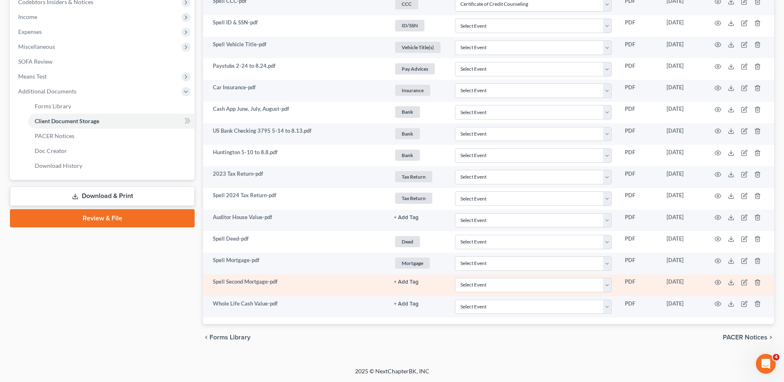
click at [405, 283] on button "+ Add Tag" at bounding box center [406, 281] width 25 height 5
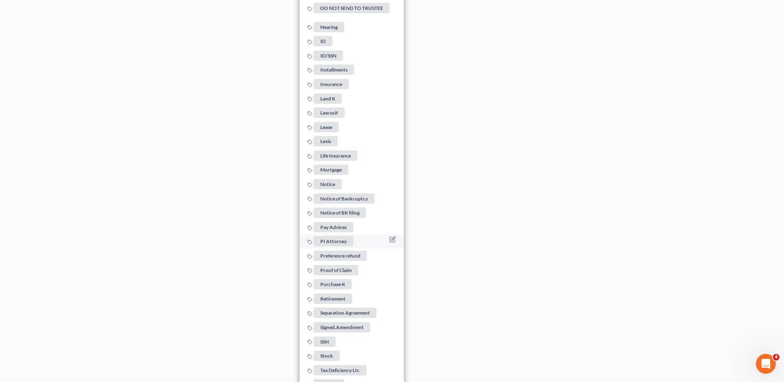
scroll to position [803, 0]
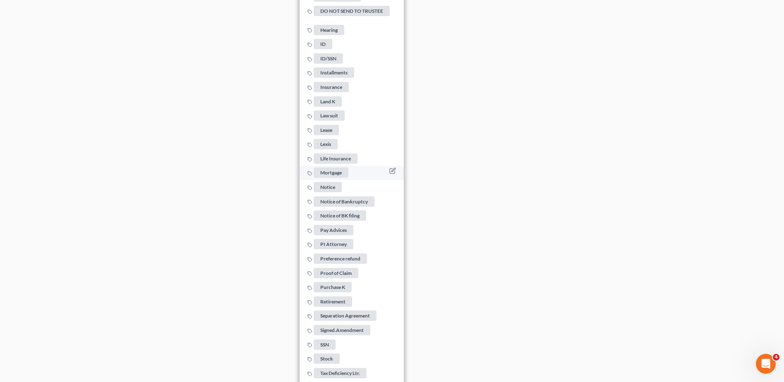
click at [343, 169] on span "Mortgage" at bounding box center [331, 173] width 35 height 10
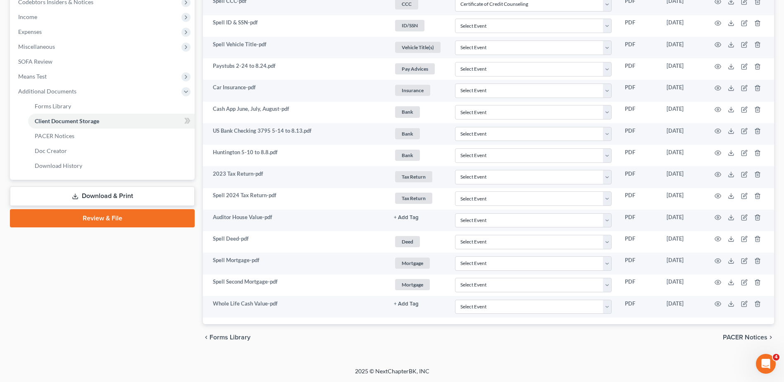
scroll to position [270, 0]
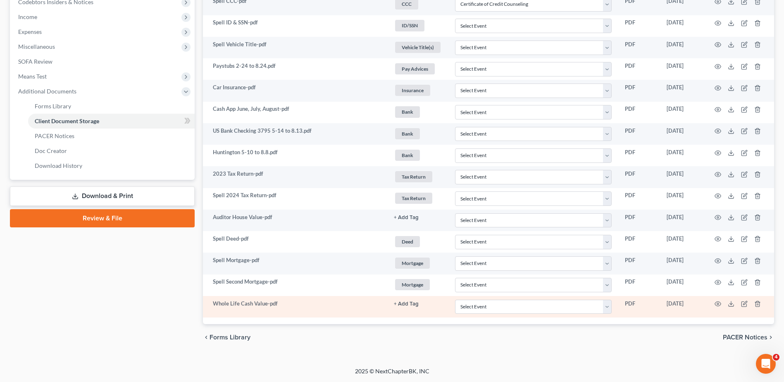
click at [402, 303] on button "+ Add Tag" at bounding box center [406, 303] width 25 height 5
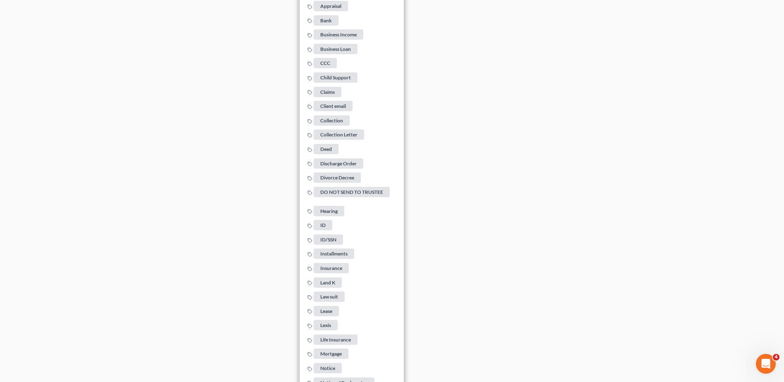
scroll to position [683, 0]
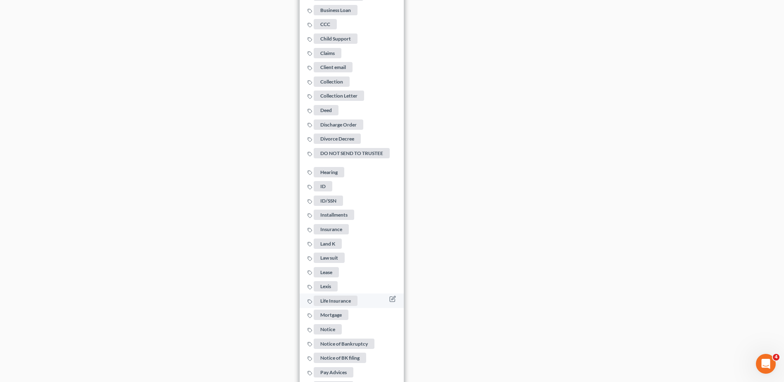
click at [329, 297] on span "Life Insurance" at bounding box center [336, 300] width 44 height 10
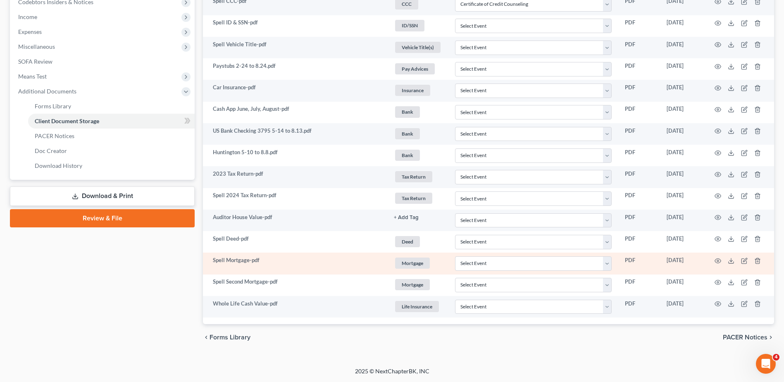
scroll to position [0, 0]
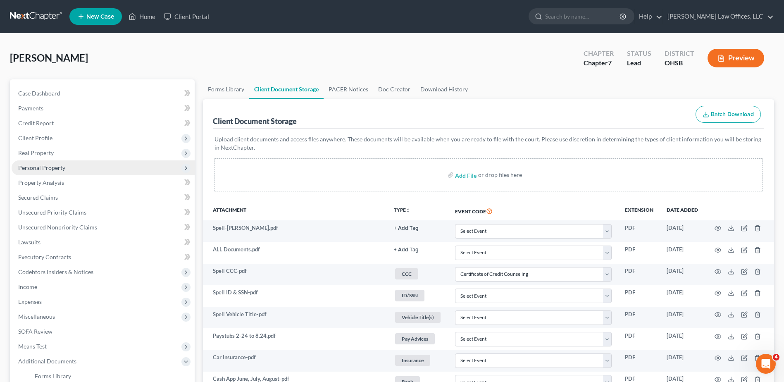
click at [58, 169] on span "Personal Property" at bounding box center [41, 167] width 47 height 7
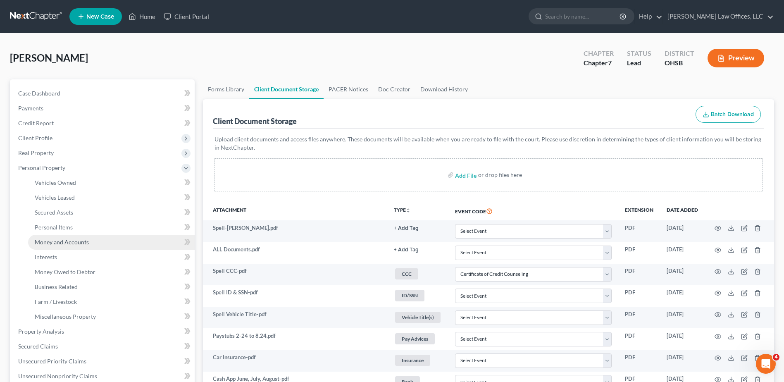
click at [67, 240] on span "Money and Accounts" at bounding box center [62, 241] width 54 height 7
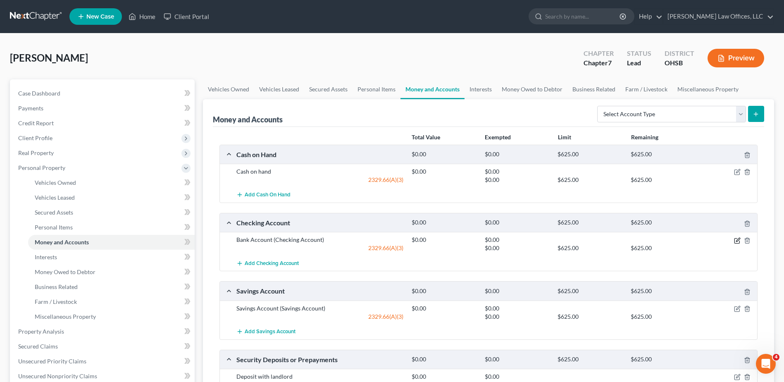
click at [737, 240] on icon "button" at bounding box center [738, 240] width 4 height 4
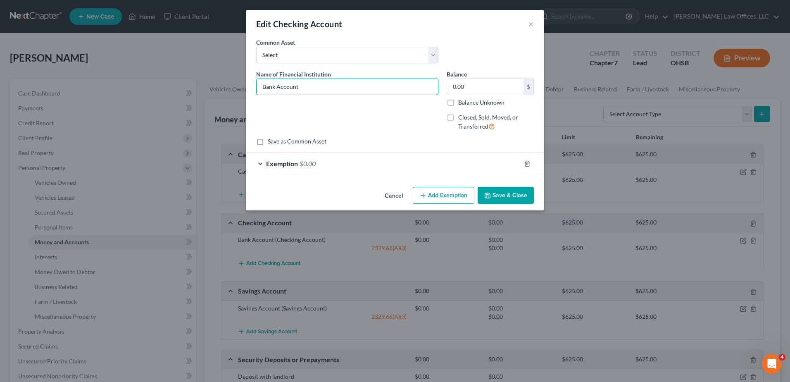
drag, startPoint x: 308, startPoint y: 89, endPoint x: 225, endPoint y: 87, distance: 83.1
click at [226, 90] on div "Edit Checking Account × An exemption set must first be selected from the Filing…" at bounding box center [395, 191] width 790 height 382
type input "US Bank Checking 3795"
click at [506, 199] on button "Save & Close" at bounding box center [505, 195] width 56 height 17
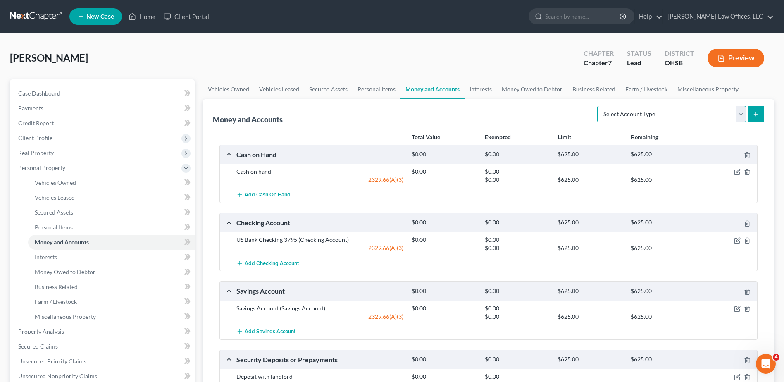
click at [740, 113] on select "Select Account Type Brokerage Cash on Hand Certificates of Deposit Checking Acc…" at bounding box center [671, 114] width 149 height 17
select select "checking"
click at [599, 106] on select "Select Account Type Brokerage Cash on Hand Certificates of Deposit Checking Acc…" at bounding box center [671, 114] width 149 height 17
click at [755, 112] on line "submit" at bounding box center [755, 114] width 0 height 4
drag, startPoint x: 730, startPoint y: 113, endPoint x: 725, endPoint y: 115, distance: 5.4
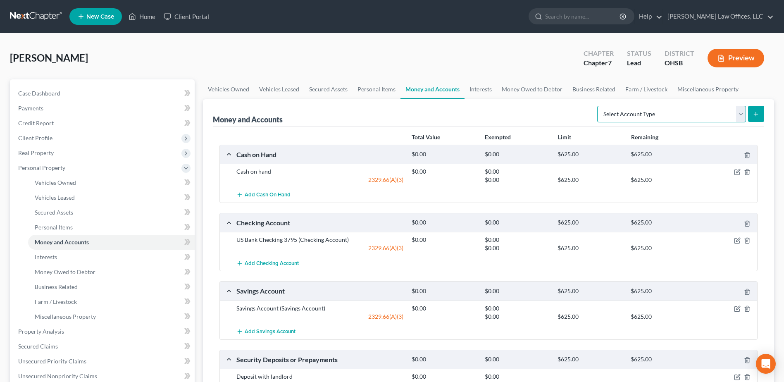
click at [730, 113] on select "Select Account Type Brokerage Cash on Hand Certificates of Deposit Checking Acc…" at bounding box center [671, 114] width 149 height 17
select select "checking"
click at [599, 106] on select "Select Account Type Brokerage Cash on Hand Certificates of Deposit Checking Acc…" at bounding box center [671, 114] width 149 height 17
click at [758, 113] on icon "submit" at bounding box center [755, 114] width 7 height 7
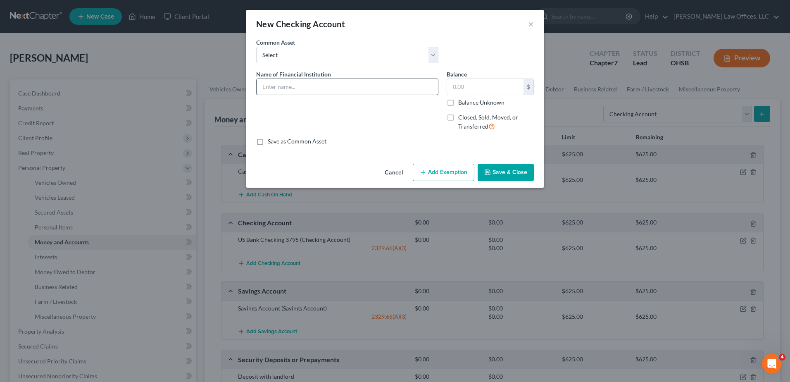
click at [299, 90] on input "text" at bounding box center [347, 87] width 181 height 16
type input "US Bank Checking 0348"
click at [425, 167] on button "Add Exemption" at bounding box center [444, 172] width 62 height 17
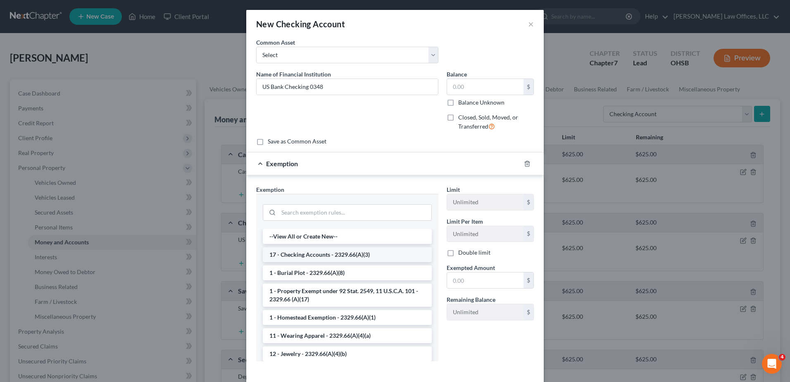
click at [294, 256] on li "17 - Checking Accounts - 2329.66(A)(3)" at bounding box center [347, 254] width 169 height 15
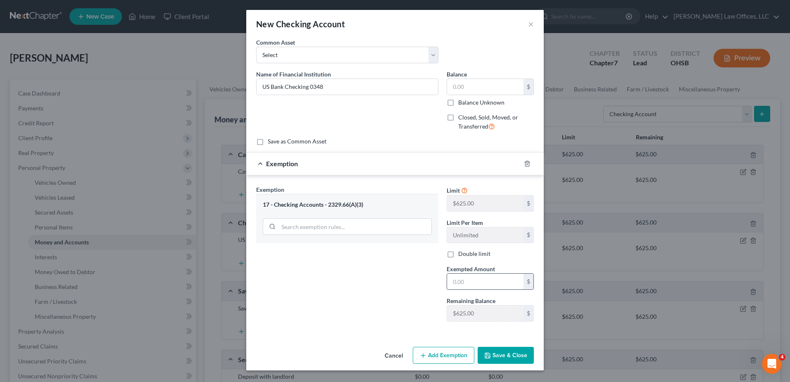
click at [461, 285] on input "text" at bounding box center [485, 281] width 76 height 16
type input "0"
click at [503, 351] on button "Save & Close" at bounding box center [505, 355] width 56 height 17
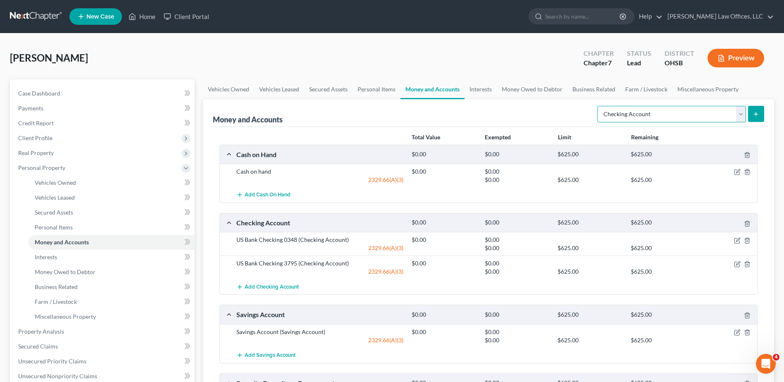
click at [734, 112] on select "Select Account Type Brokerage Cash on Hand Certificates of Deposit Checking Acc…" at bounding box center [671, 114] width 149 height 17
select select "savings"
click at [599, 106] on select "Select Account Type Brokerage Cash on Hand Certificates of Deposit Checking Acc…" at bounding box center [671, 114] width 149 height 17
click at [752, 116] on icon "submit" at bounding box center [755, 114] width 7 height 7
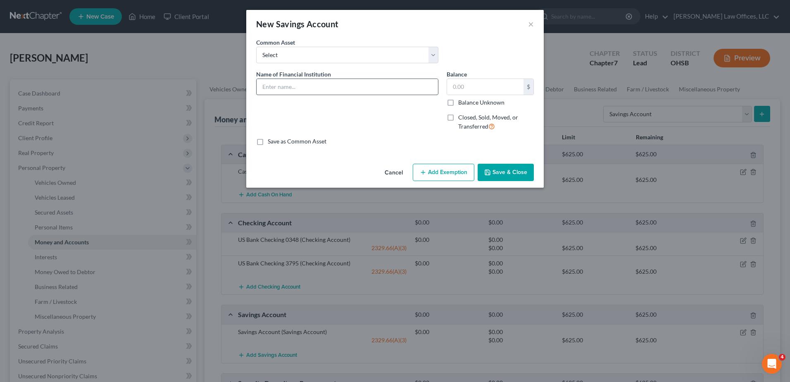
click at [356, 89] on input "text" at bounding box center [347, 87] width 181 height 16
type input "US Bank Savings 9107"
click at [445, 176] on button "Add Exemption" at bounding box center [444, 172] width 62 height 17
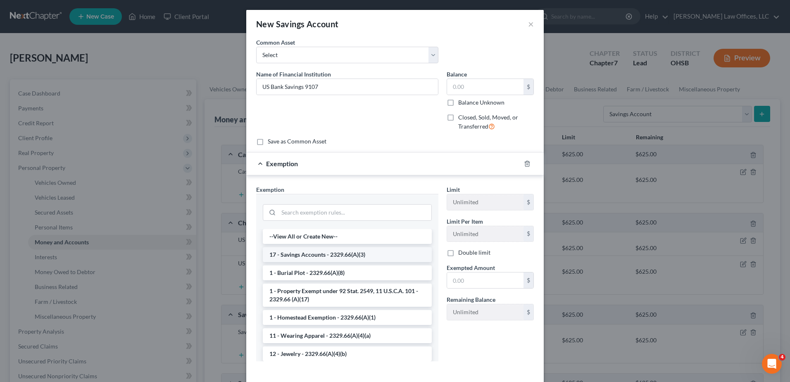
click at [314, 253] on li "17 - Savings Accounts - 2329.66(A)(3)" at bounding box center [347, 254] width 169 height 15
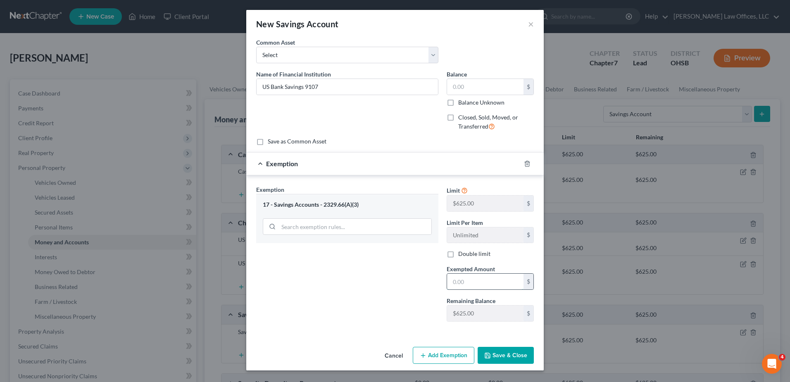
click at [483, 283] on input "text" at bounding box center [485, 281] width 76 height 16
type input "0"
click at [520, 359] on button "Save & Close" at bounding box center [505, 355] width 56 height 17
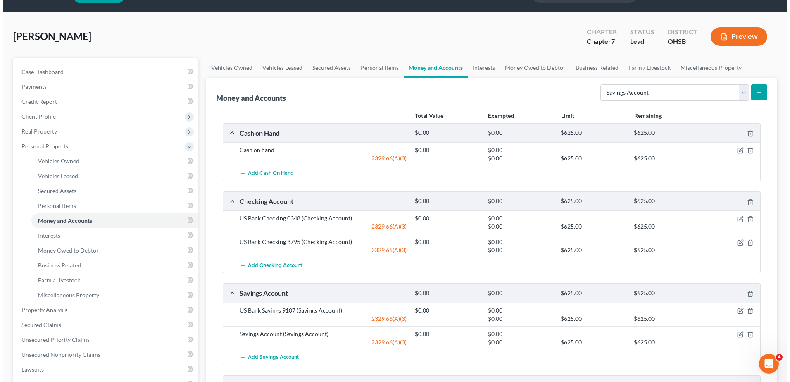
scroll to position [41, 0]
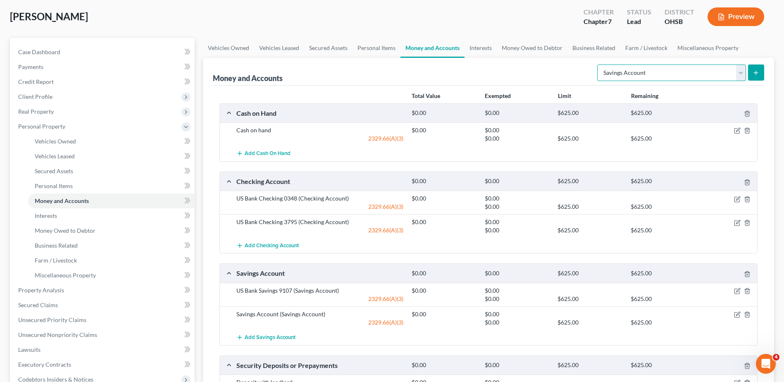
click at [741, 70] on select "Select Account Type Brokerage Cash on Hand Certificates of Deposit Checking Acc…" at bounding box center [671, 72] width 149 height 17
select select "checking"
click at [599, 64] on select "Select Account Type Brokerage Cash on Hand Certificates of Deposit Checking Acc…" at bounding box center [671, 72] width 149 height 17
click at [758, 70] on icon "submit" at bounding box center [755, 72] width 7 height 7
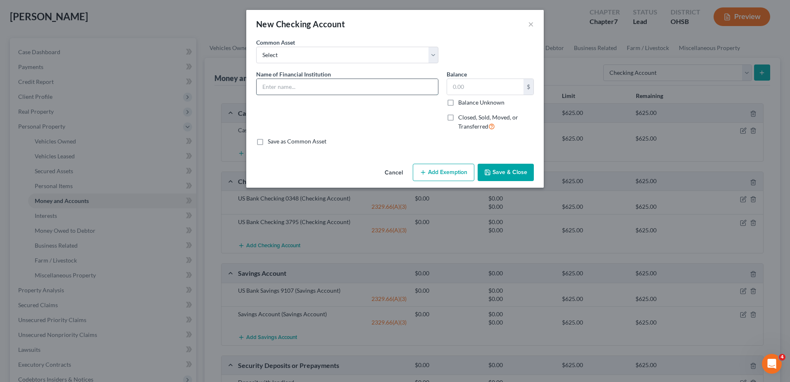
click at [280, 85] on input "text" at bounding box center [347, 87] width 181 height 16
type input "Huntington Bank Checking"
click at [436, 171] on button "Add Exemption" at bounding box center [444, 172] width 62 height 17
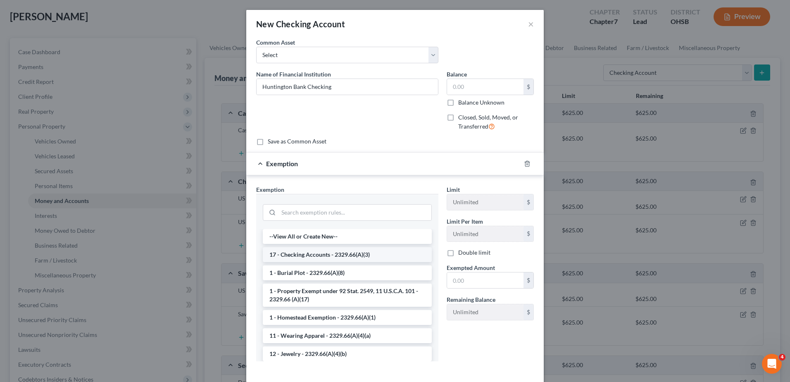
click at [325, 250] on li "17 - Checking Accounts - 2329.66(A)(3)" at bounding box center [347, 254] width 169 height 15
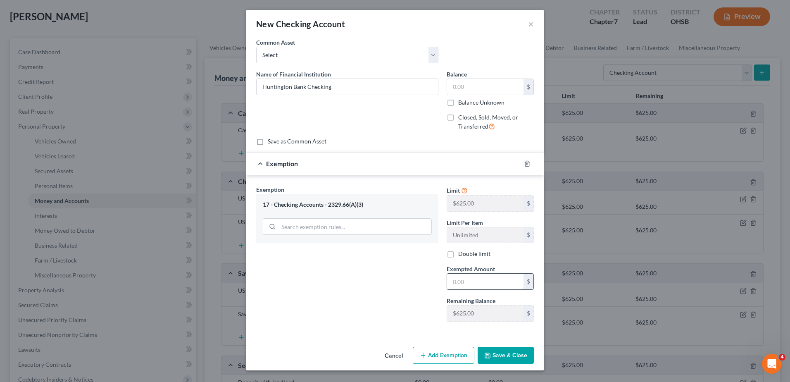
click at [475, 286] on input "text" at bounding box center [485, 281] width 76 height 16
type input "0"
click at [498, 354] on button "Save & Close" at bounding box center [505, 355] width 56 height 17
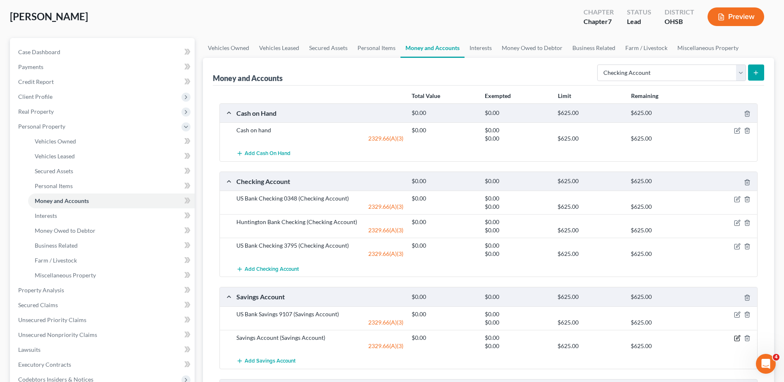
click at [736, 339] on icon "button" at bounding box center [738, 337] width 4 height 4
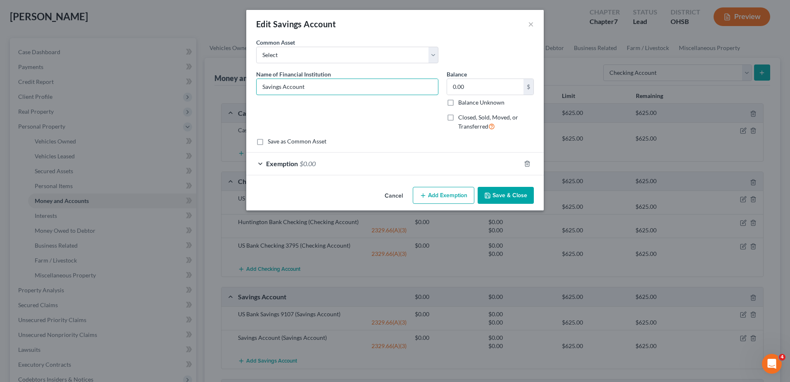
drag, startPoint x: 324, startPoint y: 89, endPoint x: 195, endPoint y: 89, distance: 129.3
click at [195, 89] on div "Edit Savings Account × An exemption set must first be selected from the Filing …" at bounding box center [395, 191] width 790 height 382
type input "Huntington Bank Savings"
click at [445, 193] on button "Add Exemption" at bounding box center [444, 195] width 62 height 17
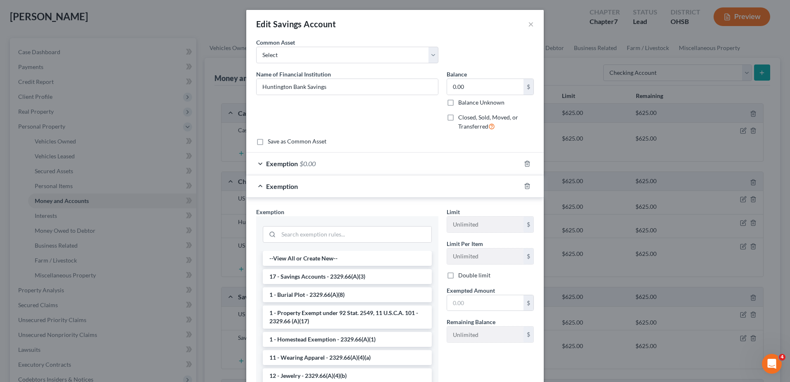
click at [514, 124] on label "Closed, Sold, Moved, or Transferred" at bounding box center [496, 122] width 76 height 18
click at [467, 119] on input "Closed, Sold, Moved, or Transferred" at bounding box center [463, 115] width 5 height 5
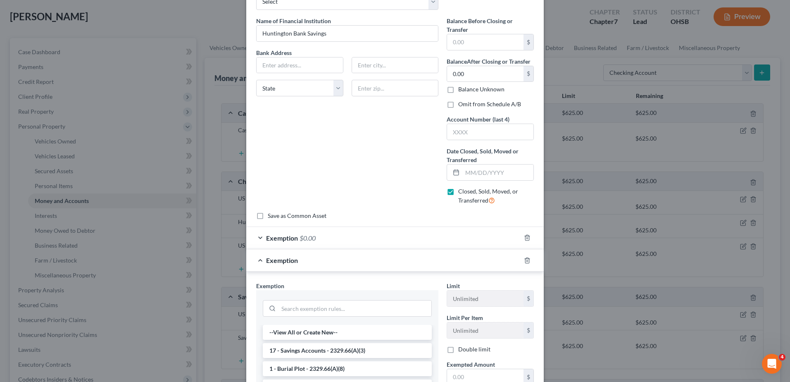
scroll to position [165, 0]
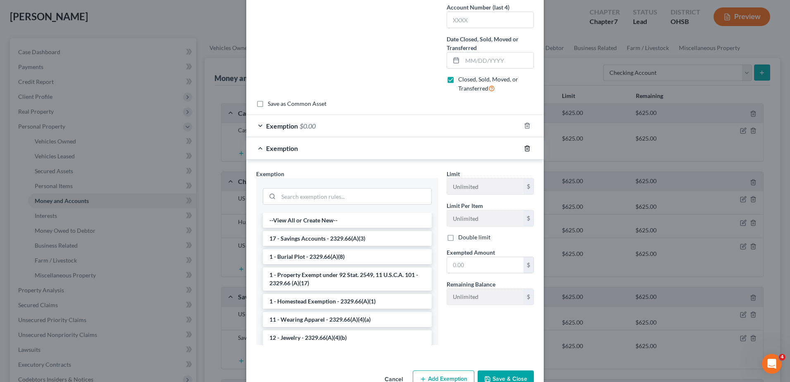
click at [525, 151] on icon "button" at bounding box center [527, 147] width 4 height 5
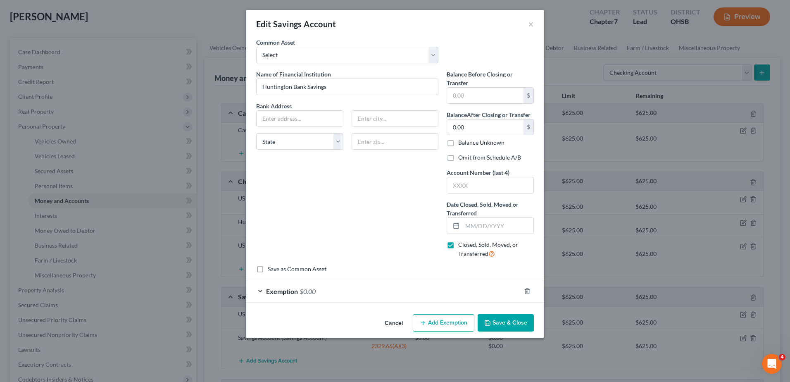
scroll to position [0, 0]
click at [458, 244] on label "Closed, Sold, Moved, or Transferred" at bounding box center [496, 249] width 76 height 18
click at [461, 244] on input "Closed, Sold, Moved, or Transferred" at bounding box center [463, 242] width 5 height 5
checkbox input "false"
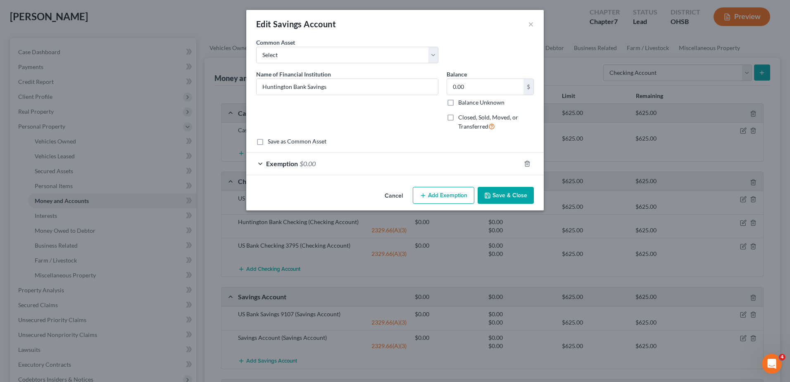
click at [391, 168] on div "Exemption $0.00" at bounding box center [383, 163] width 274 height 22
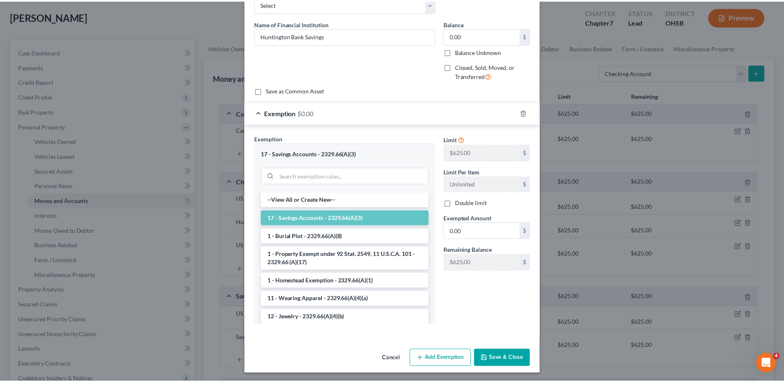
scroll to position [52, 0]
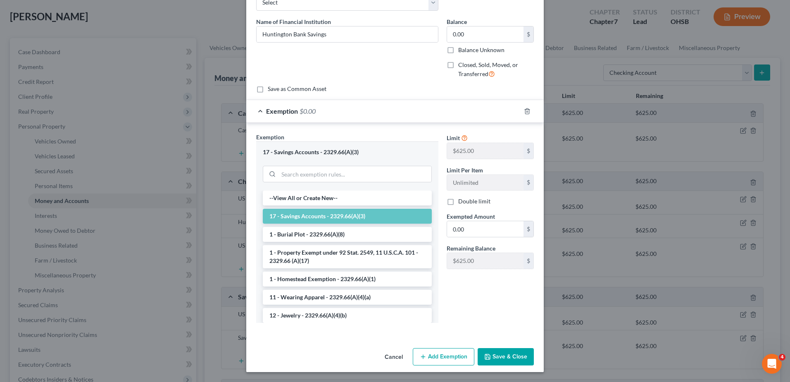
click at [496, 353] on button "Save & Close" at bounding box center [505, 356] width 56 height 17
